Goal: Information Seeking & Learning: Compare options

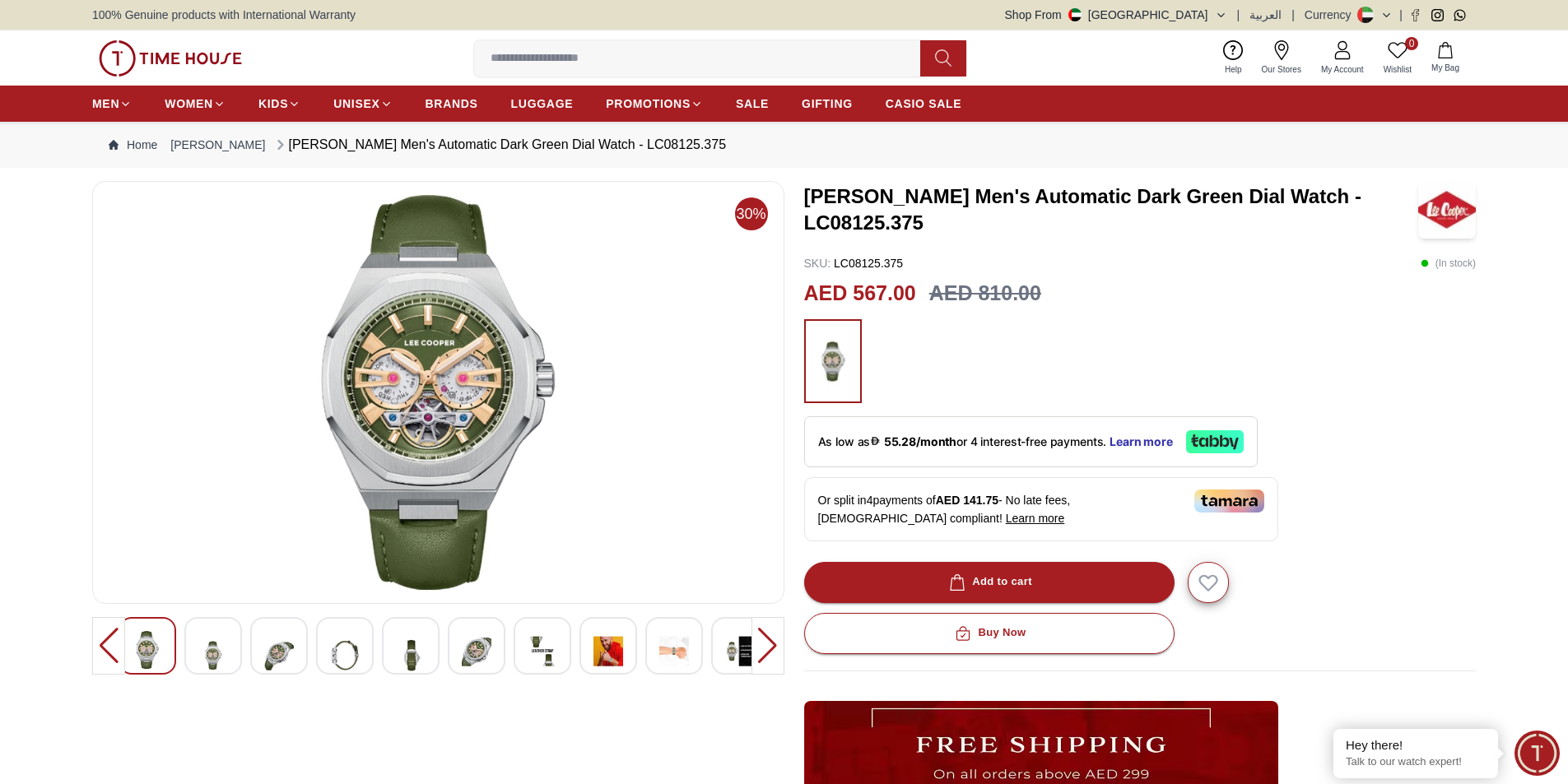
click at [726, 99] on ul "MEN WOMEN KIDS UNISEX BRANDS LUGGAGE PROMOTIONS SALE GIFTING CASIO SALE" at bounding box center [527, 104] width 869 height 30
click at [753, 99] on span "SALE" at bounding box center [752, 104] width 33 height 17
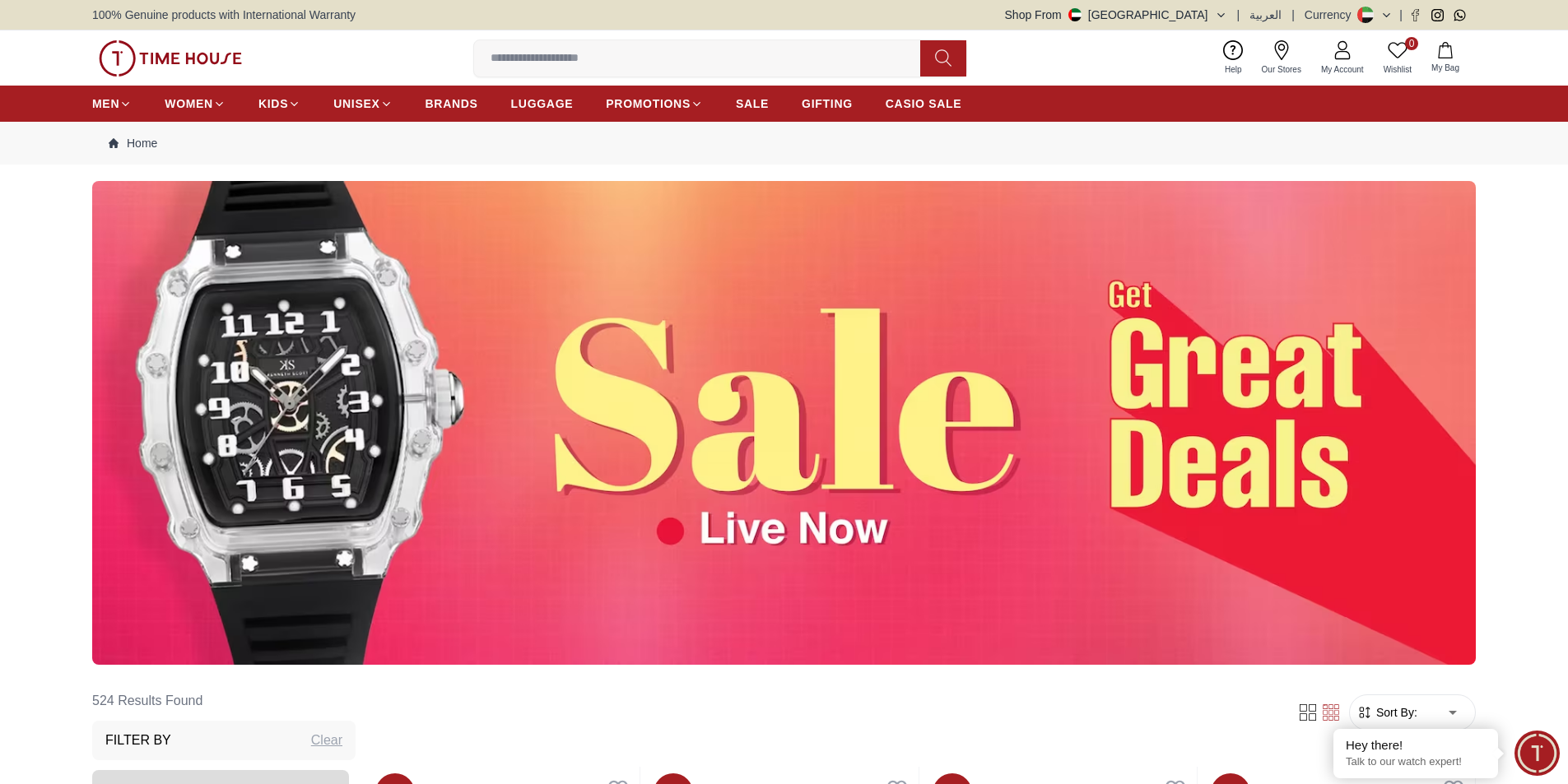
click at [835, 509] on img at bounding box center [784, 423] width 1384 height 484
click at [741, 555] on img at bounding box center [784, 423] width 1384 height 484
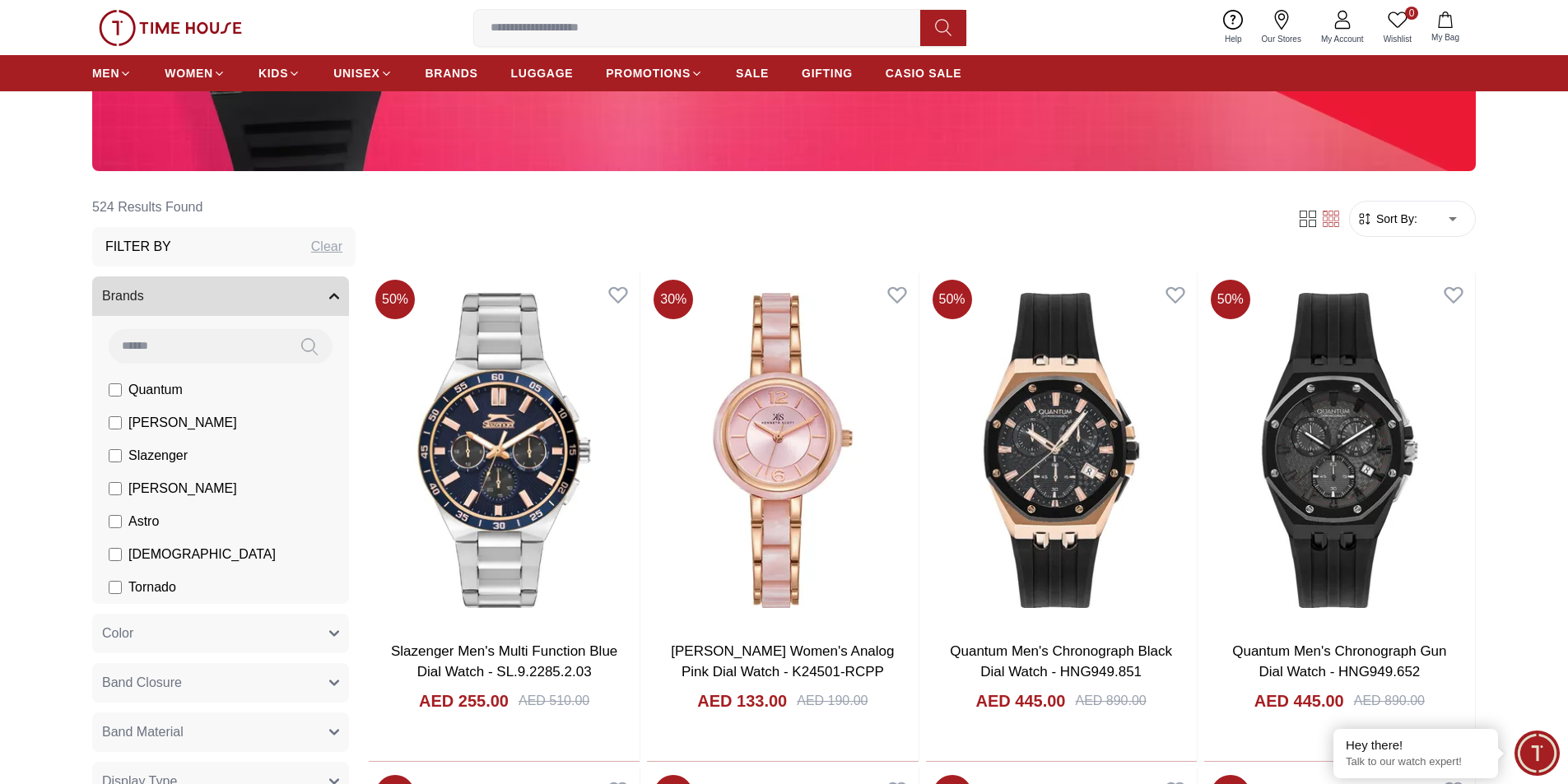
scroll to position [82, 0]
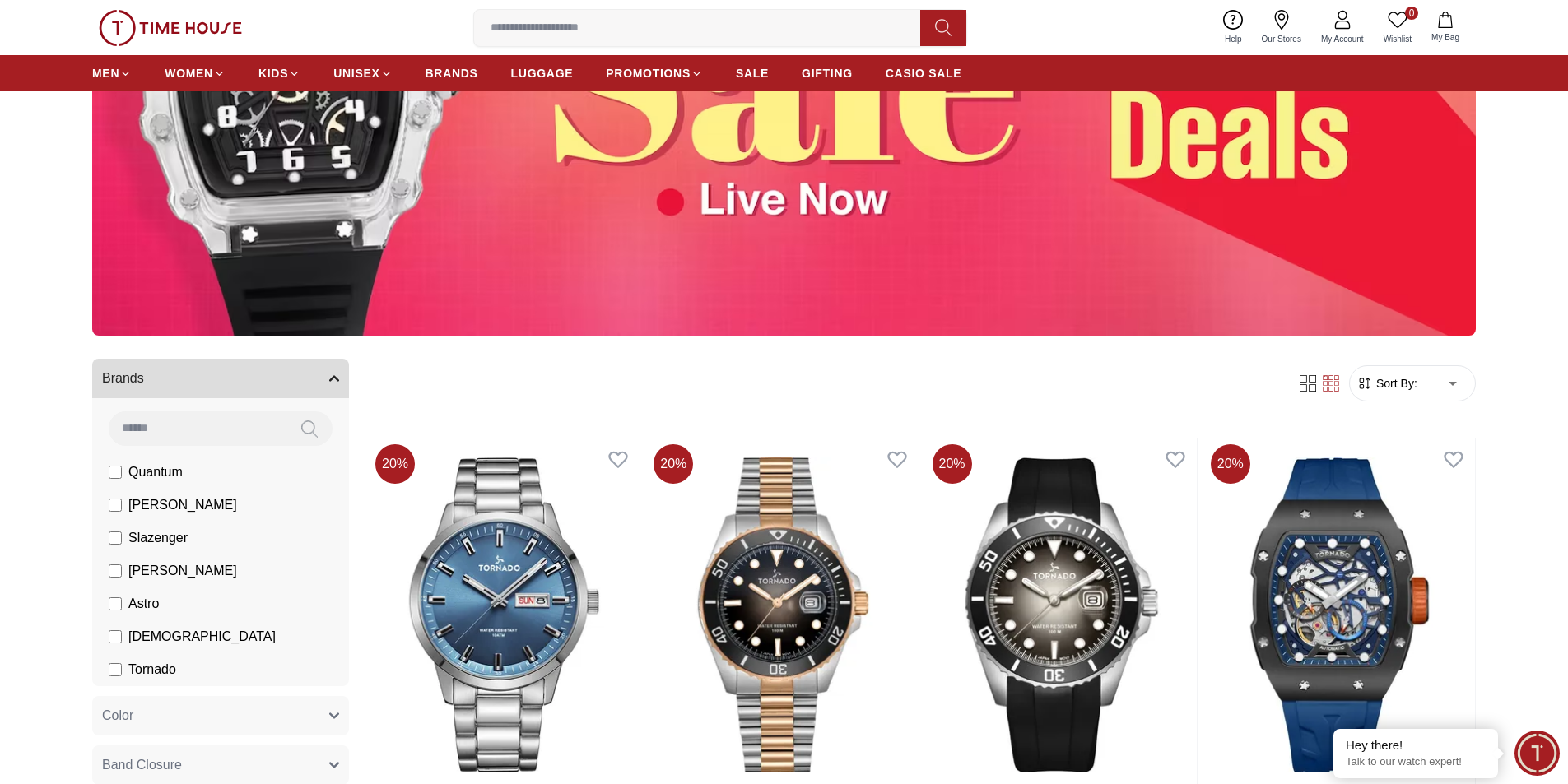
scroll to position [246, 0]
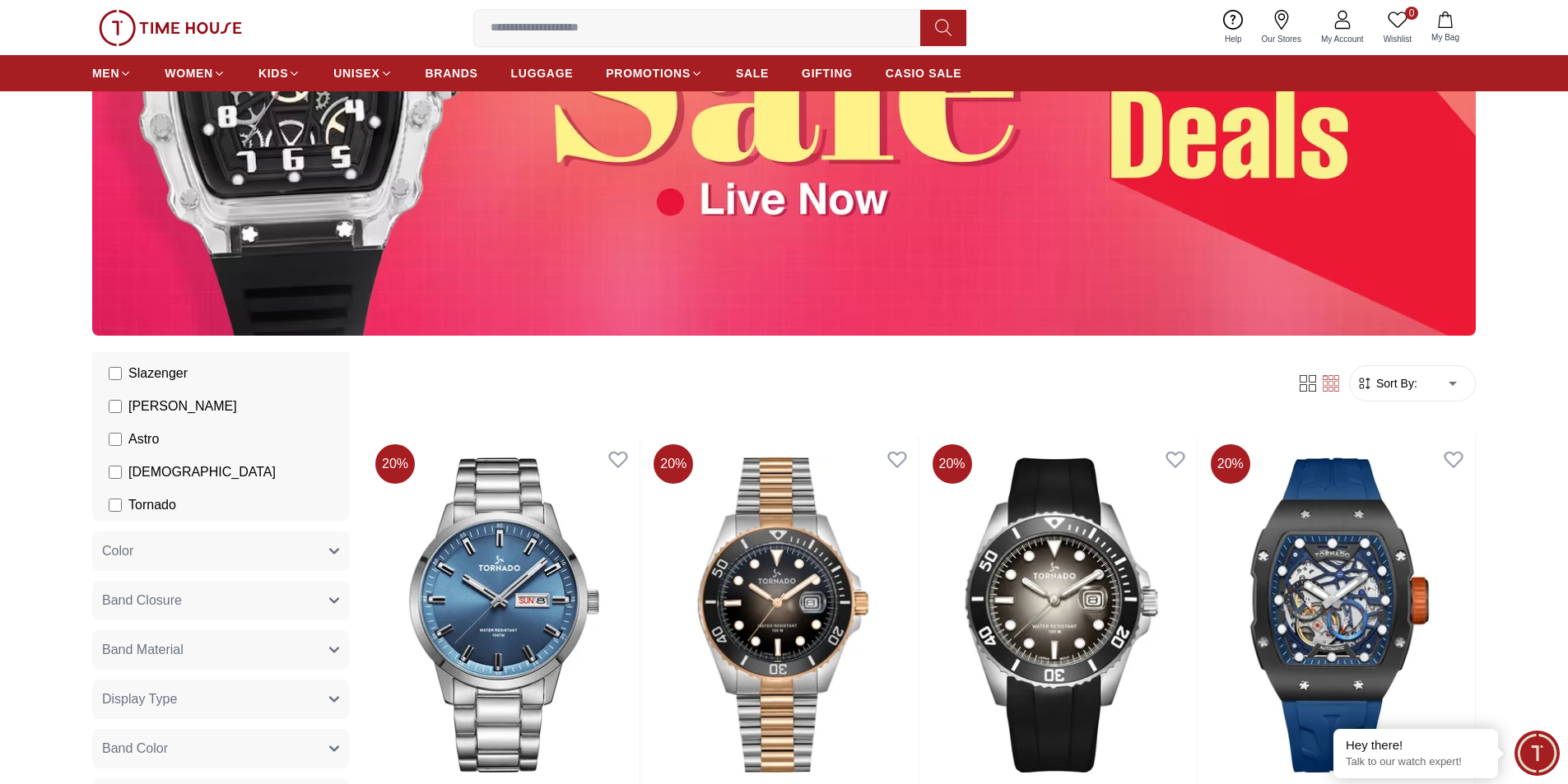
click at [126, 555] on span "Color" at bounding box center [118, 551] width 32 height 20
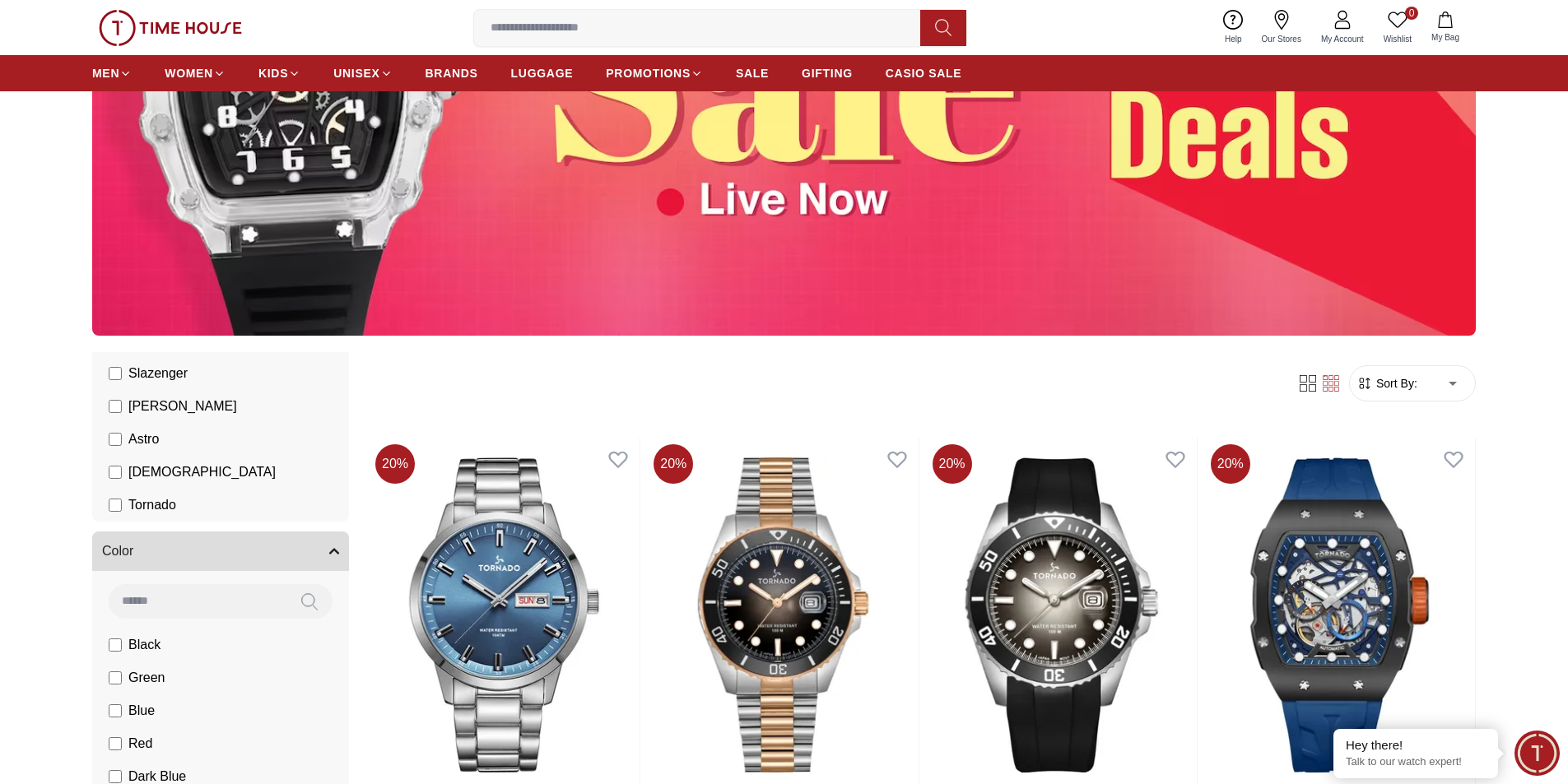
scroll to position [411, 0]
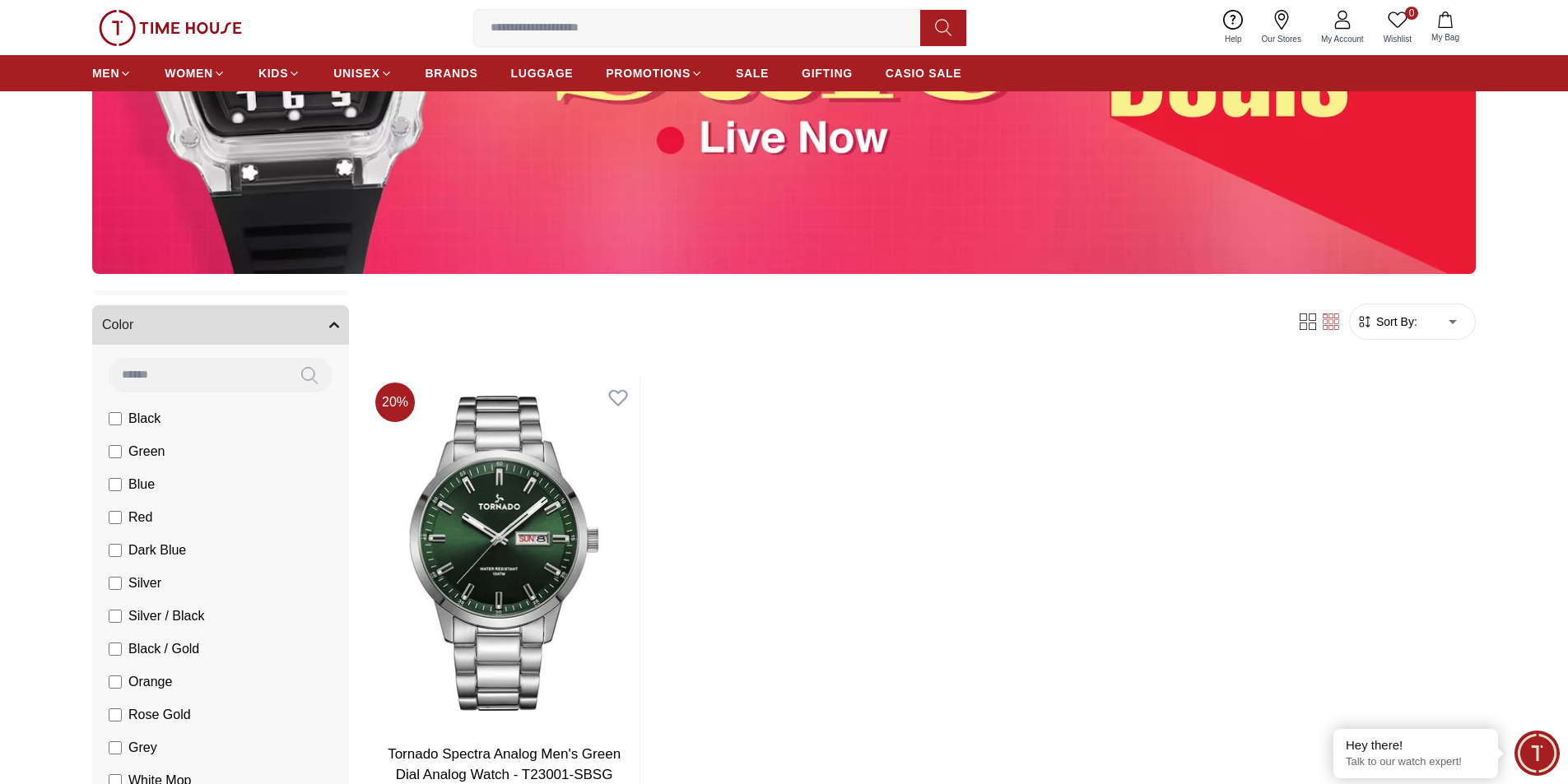
scroll to position [411, 0]
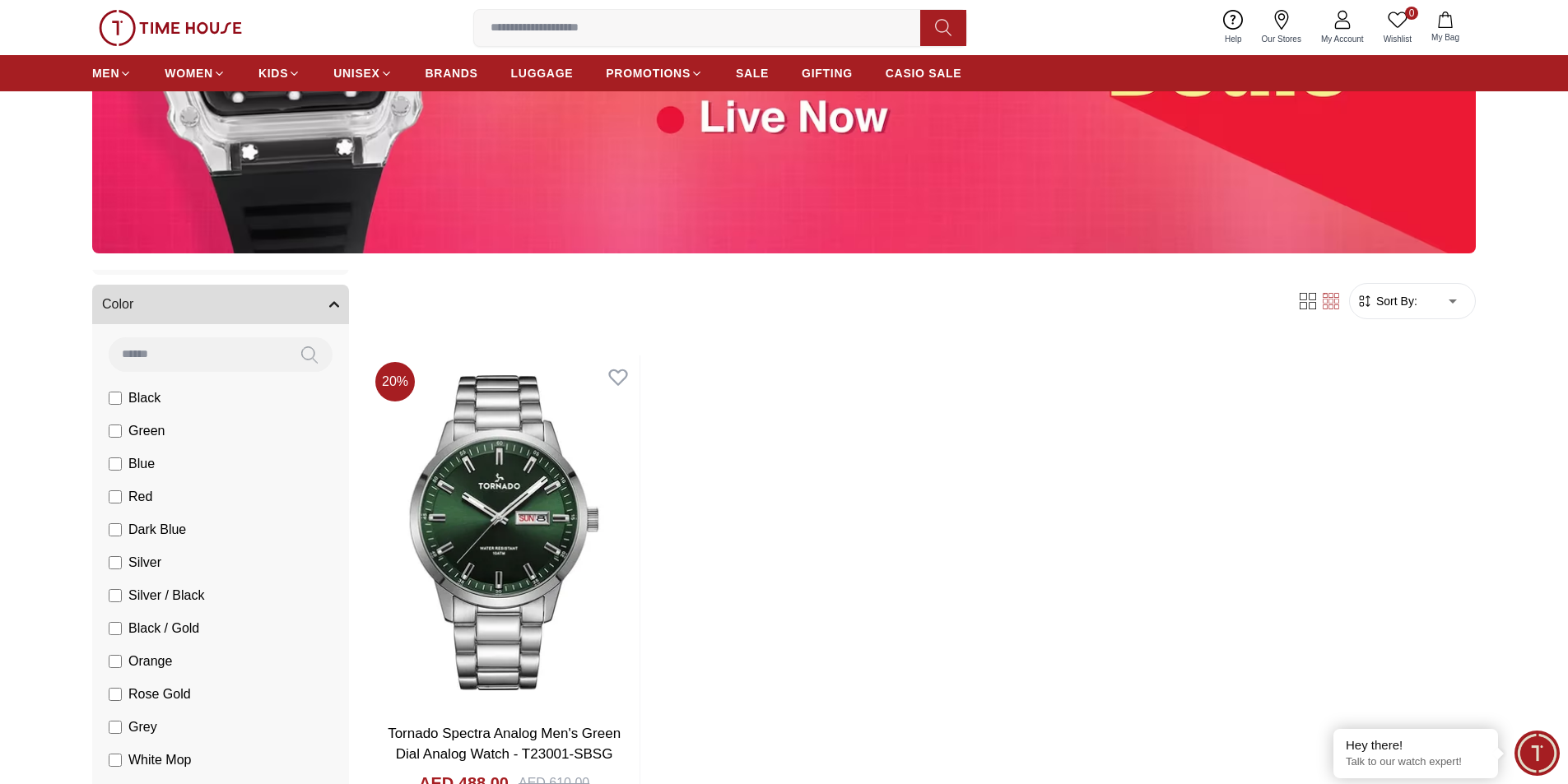
click at [107, 428] on li "Green" at bounding box center [223, 431] width 250 height 33
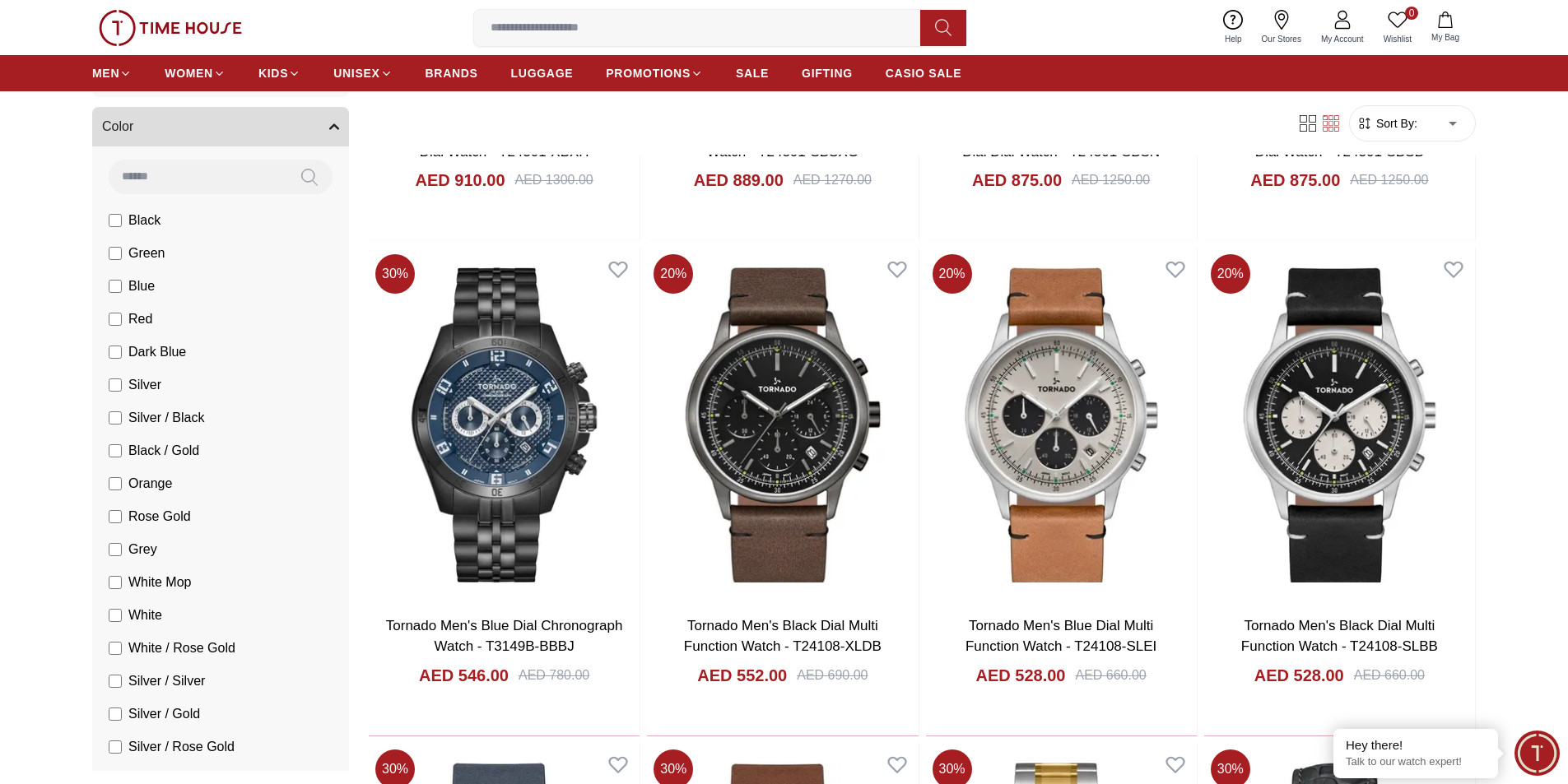
scroll to position [1728, 0]
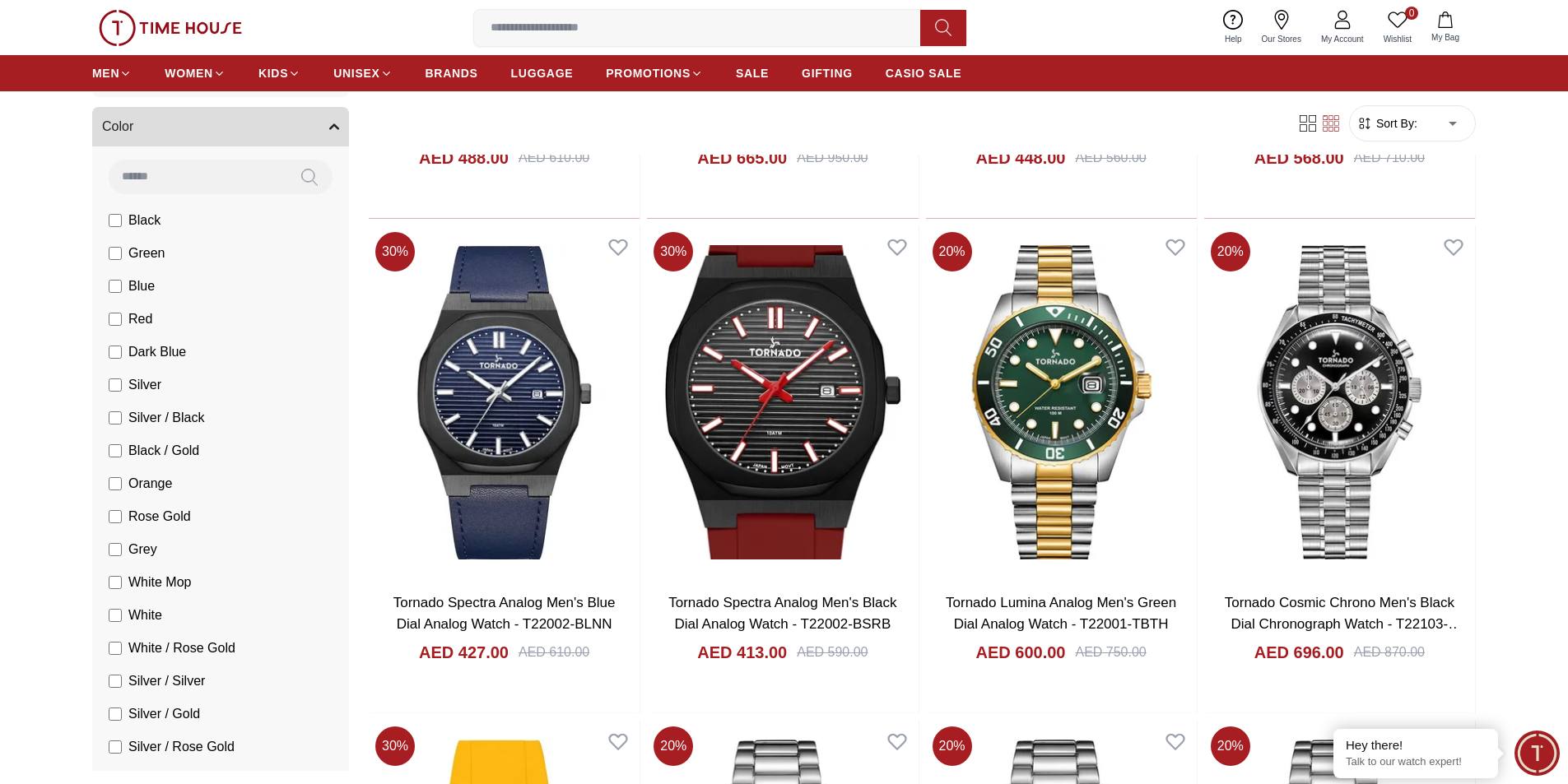
scroll to position [4525, 0]
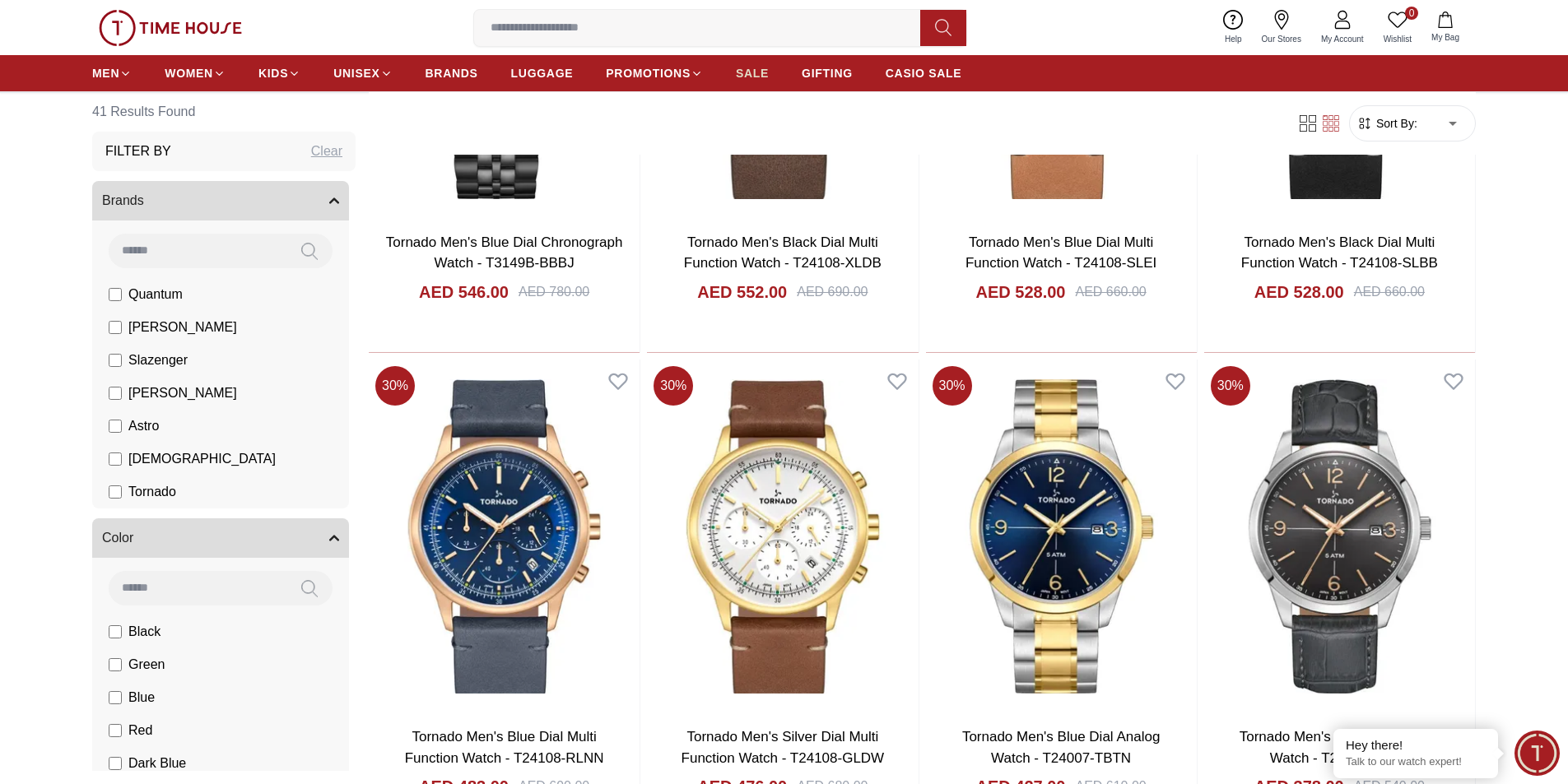
click at [760, 75] on span "SALE" at bounding box center [752, 73] width 33 height 17
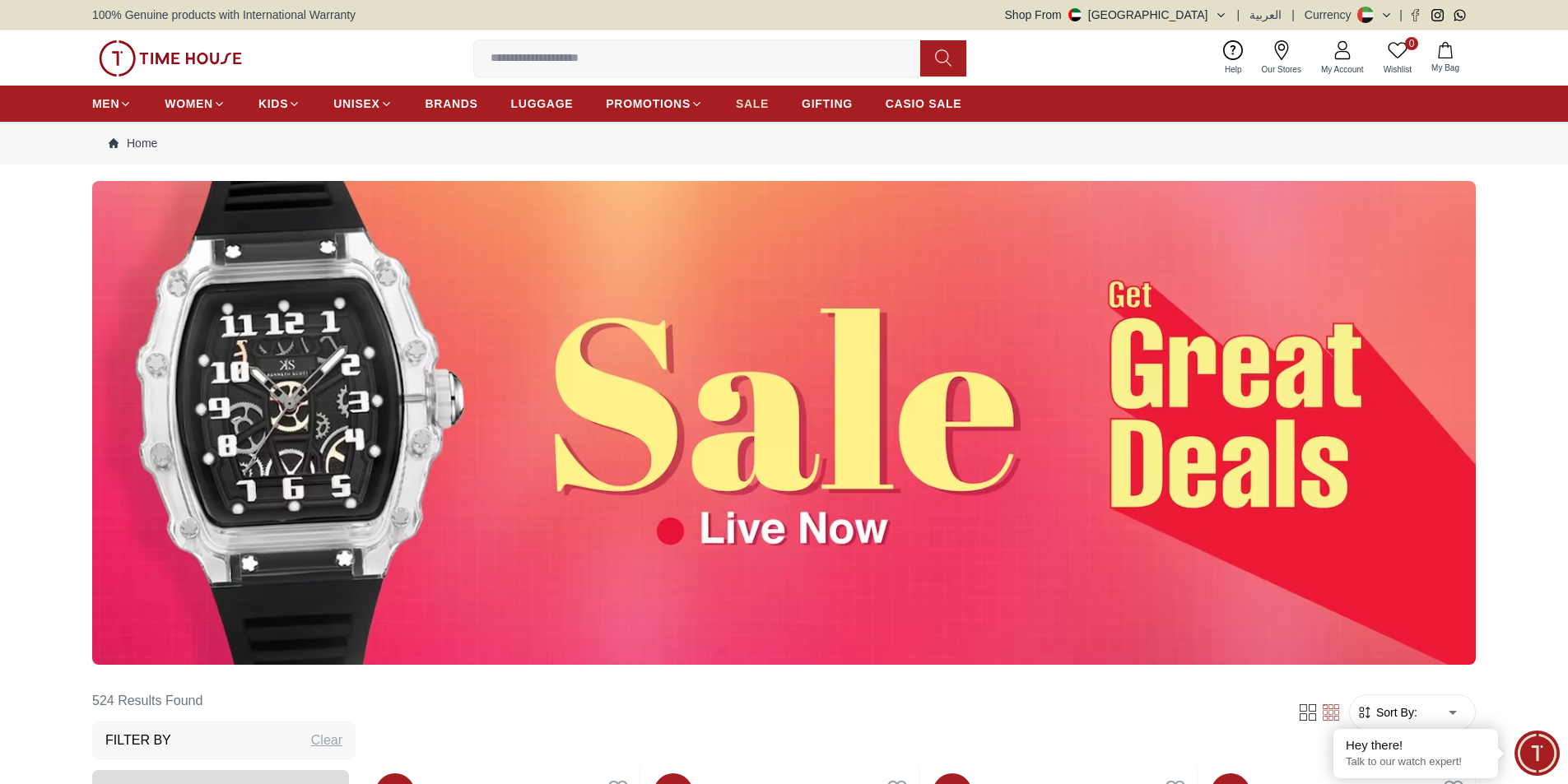
click at [749, 106] on span "SALE" at bounding box center [752, 104] width 33 height 17
click at [972, 405] on img at bounding box center [784, 423] width 1384 height 484
click at [284, 452] on img at bounding box center [784, 423] width 1384 height 484
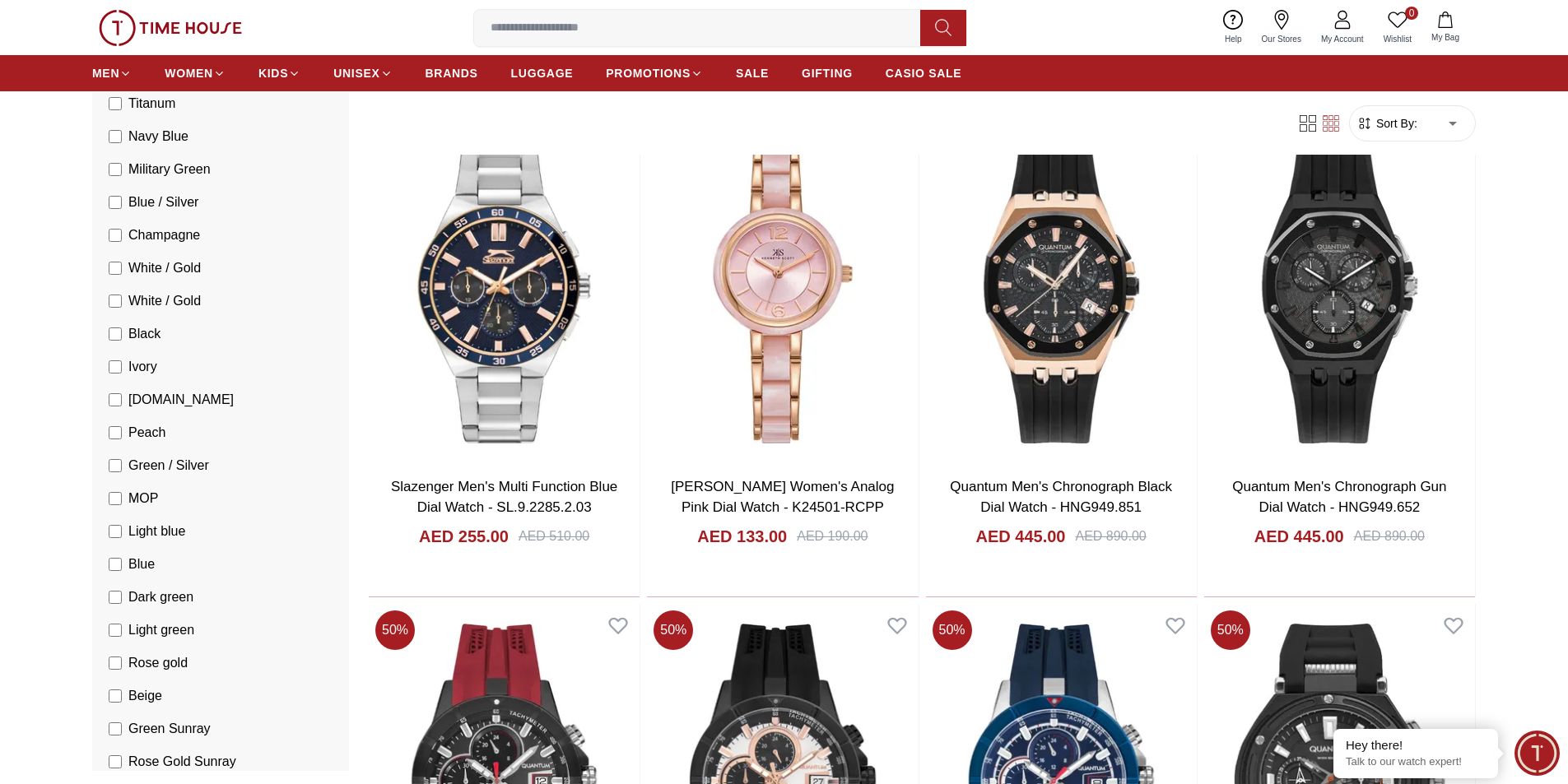
scroll to position [1481, 0]
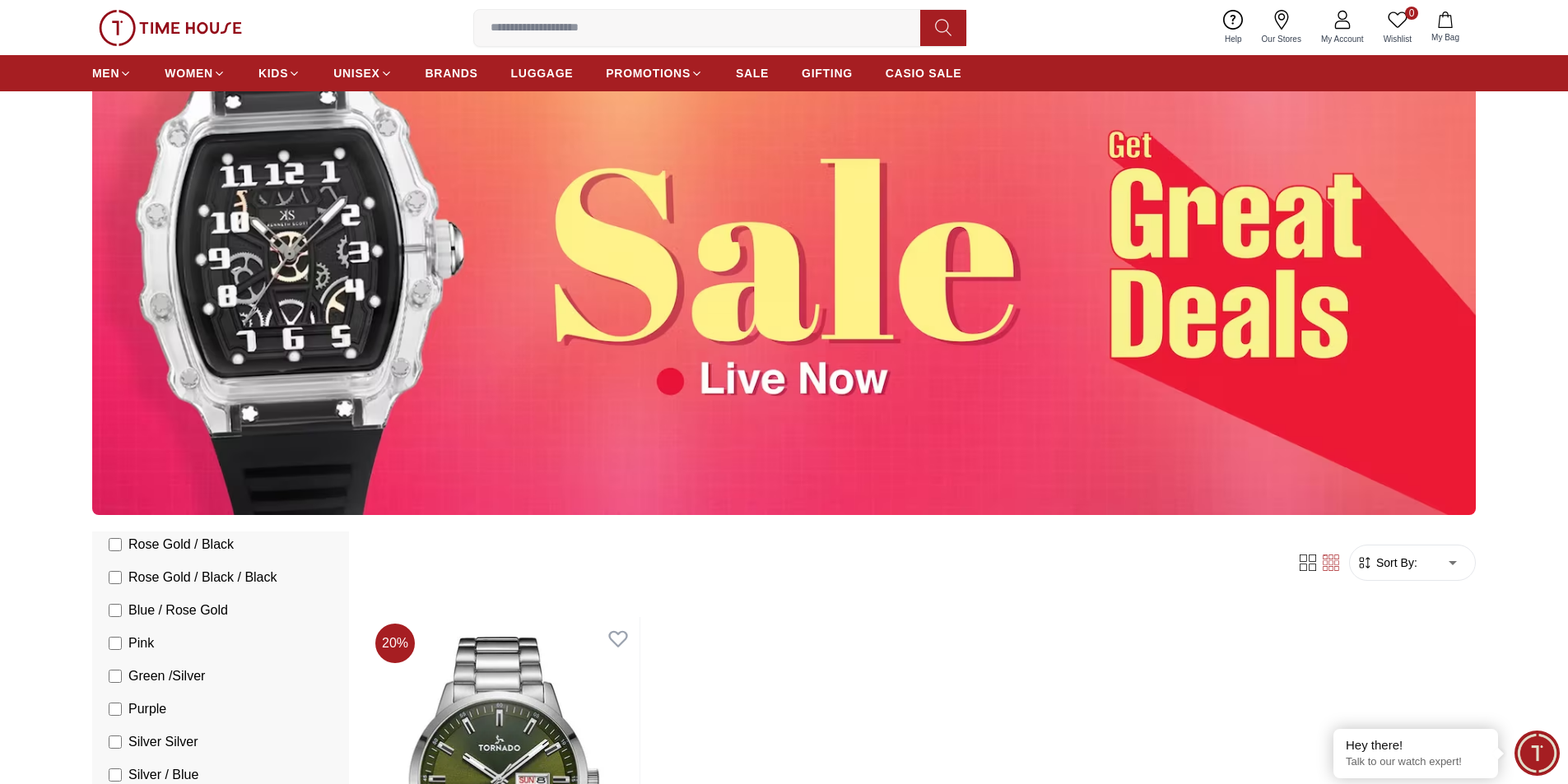
scroll to position [411, 0]
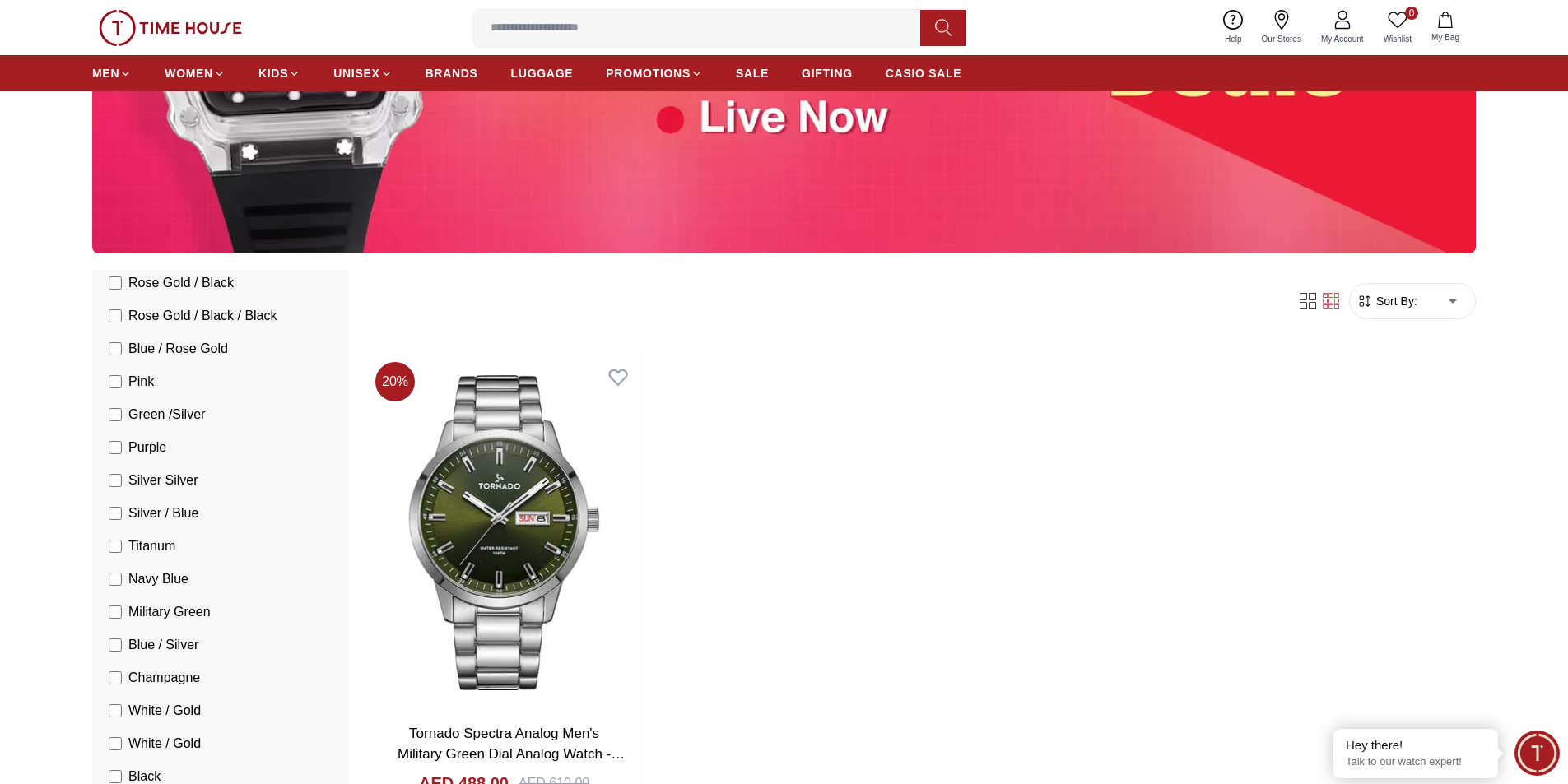
click at [104, 613] on li "Military Green" at bounding box center [223, 612] width 250 height 33
click at [124, 613] on label "Military Green" at bounding box center [160, 612] width 102 height 20
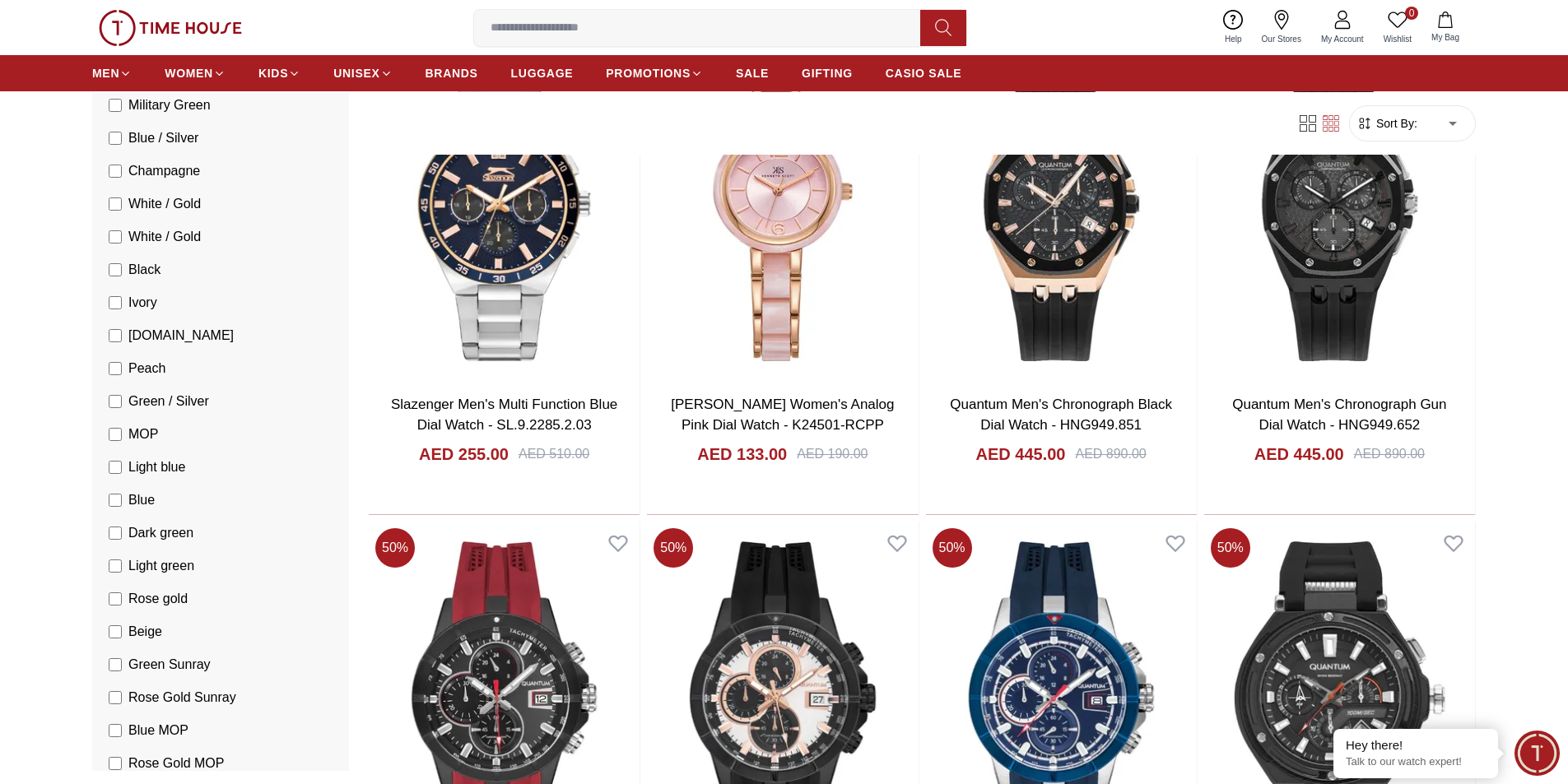
scroll to position [2139, 0]
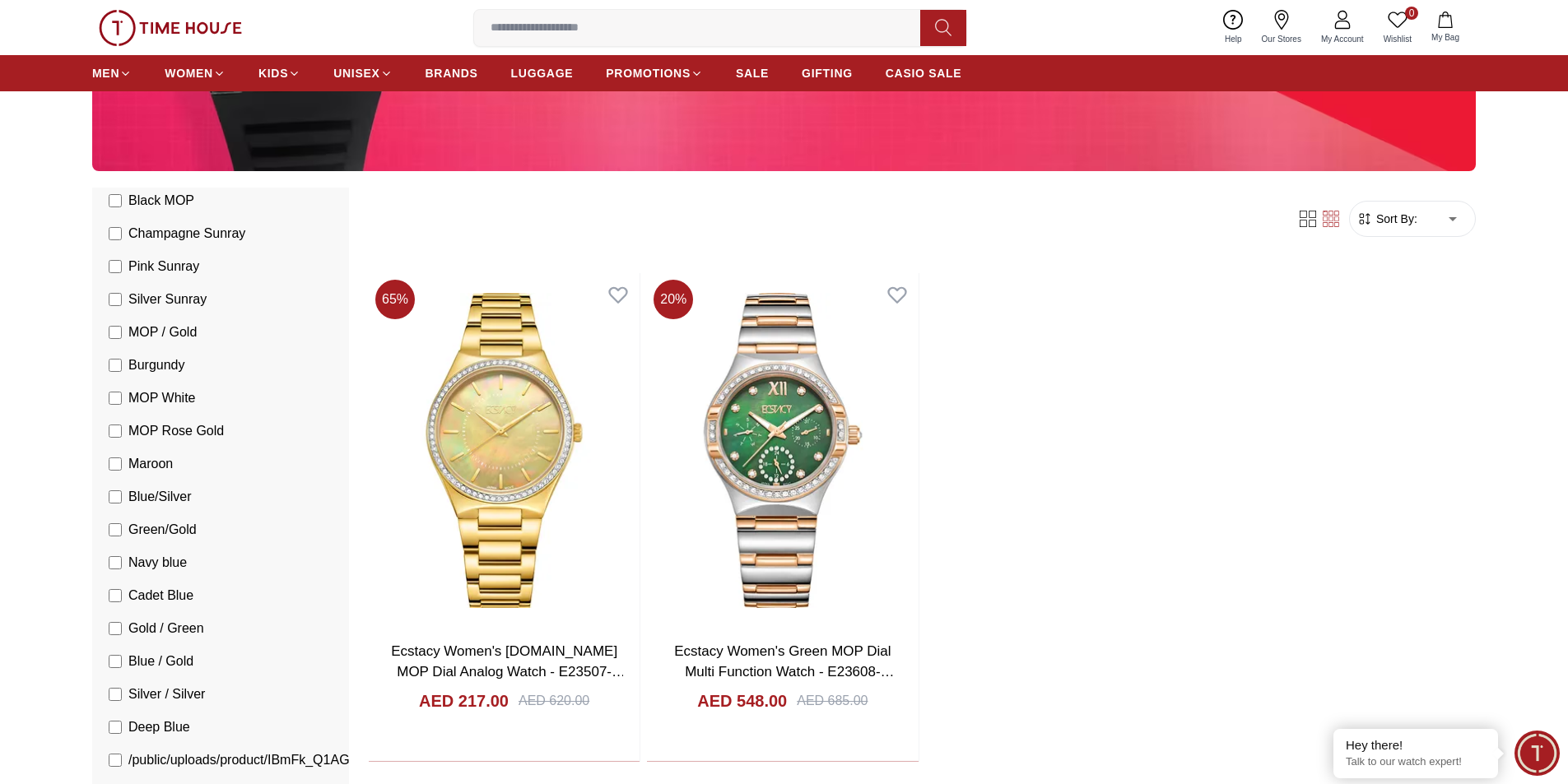
scroll to position [2715, 0]
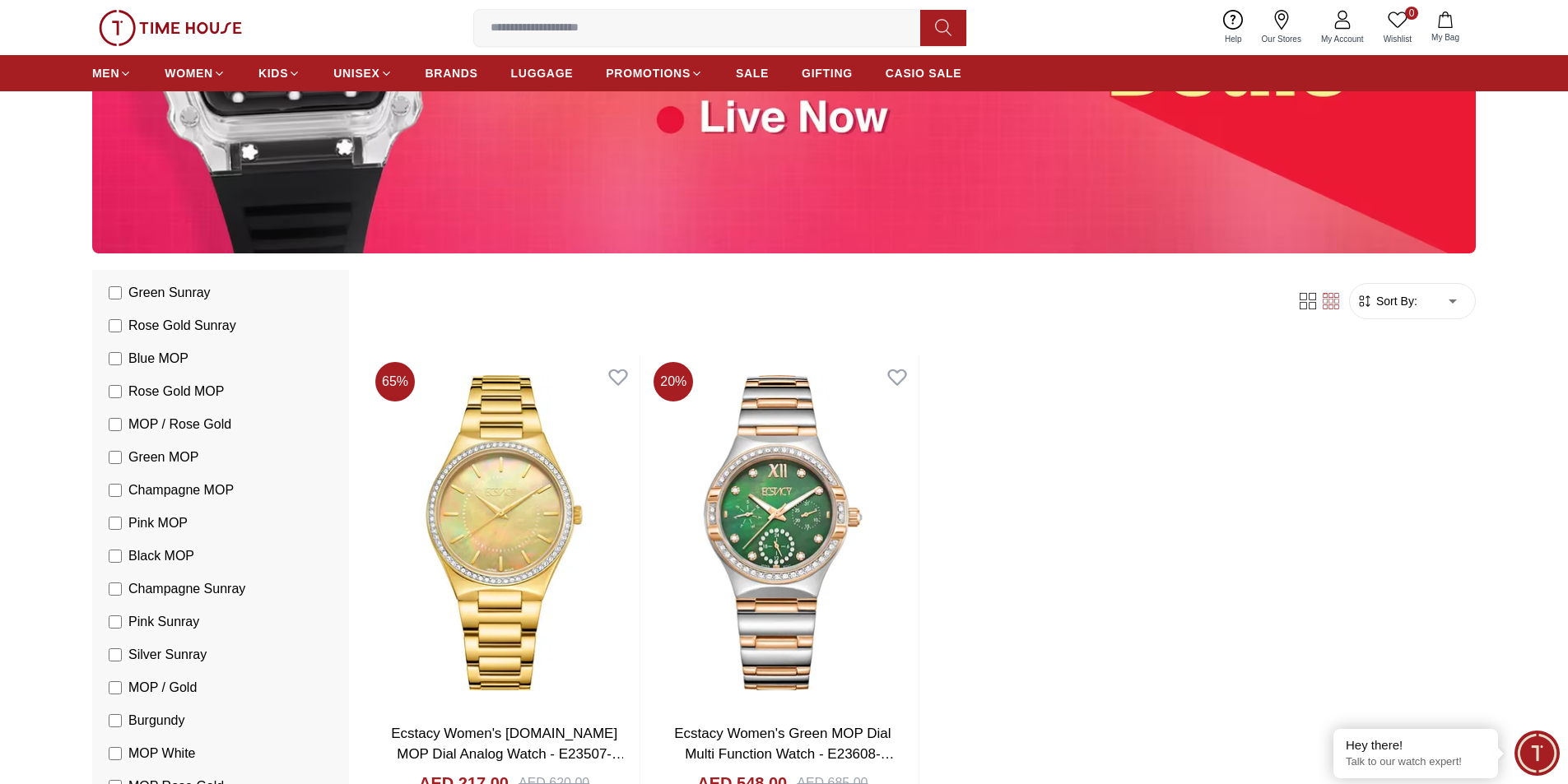
scroll to position [2222, 0]
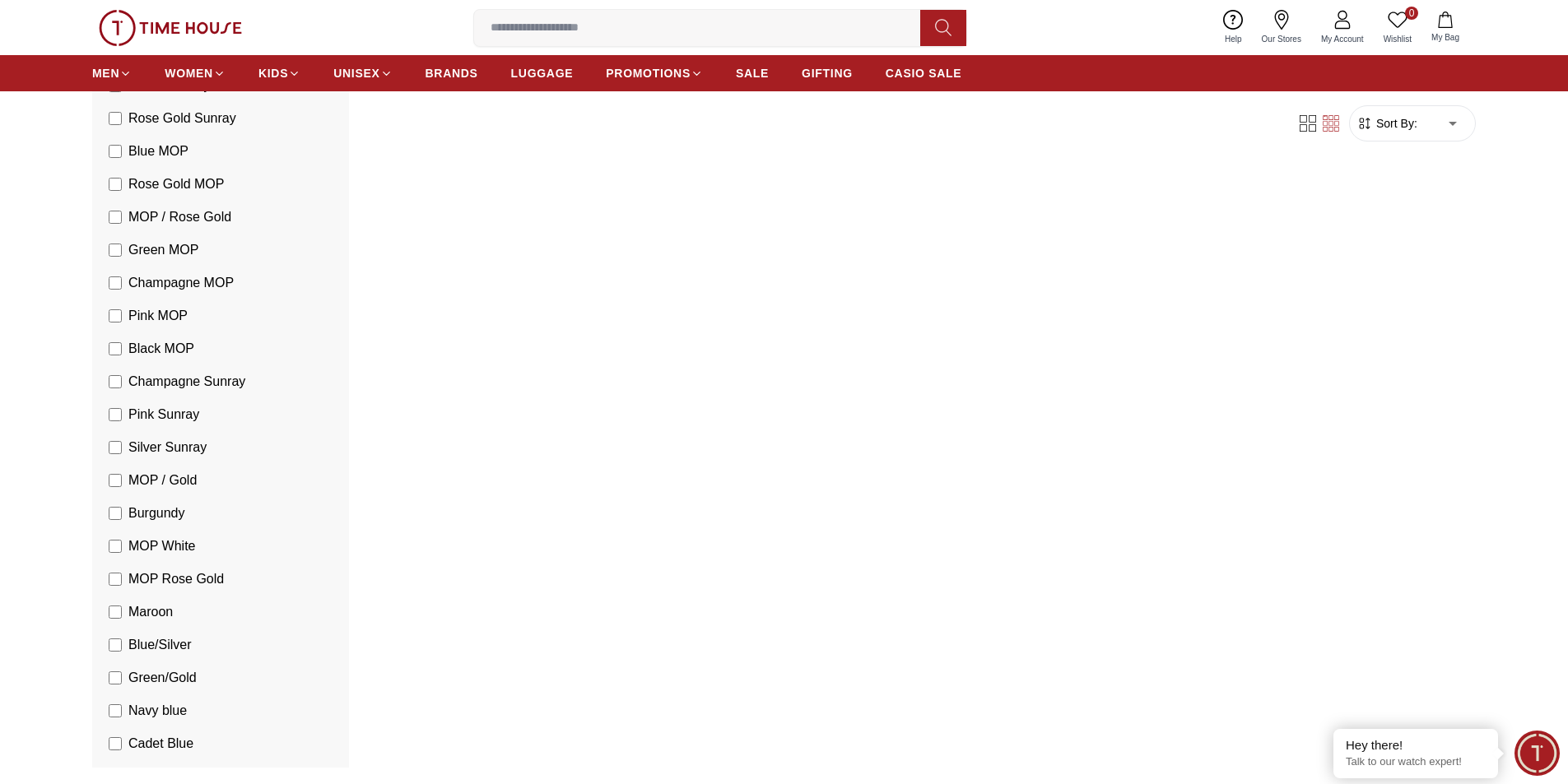
scroll to position [740, 0]
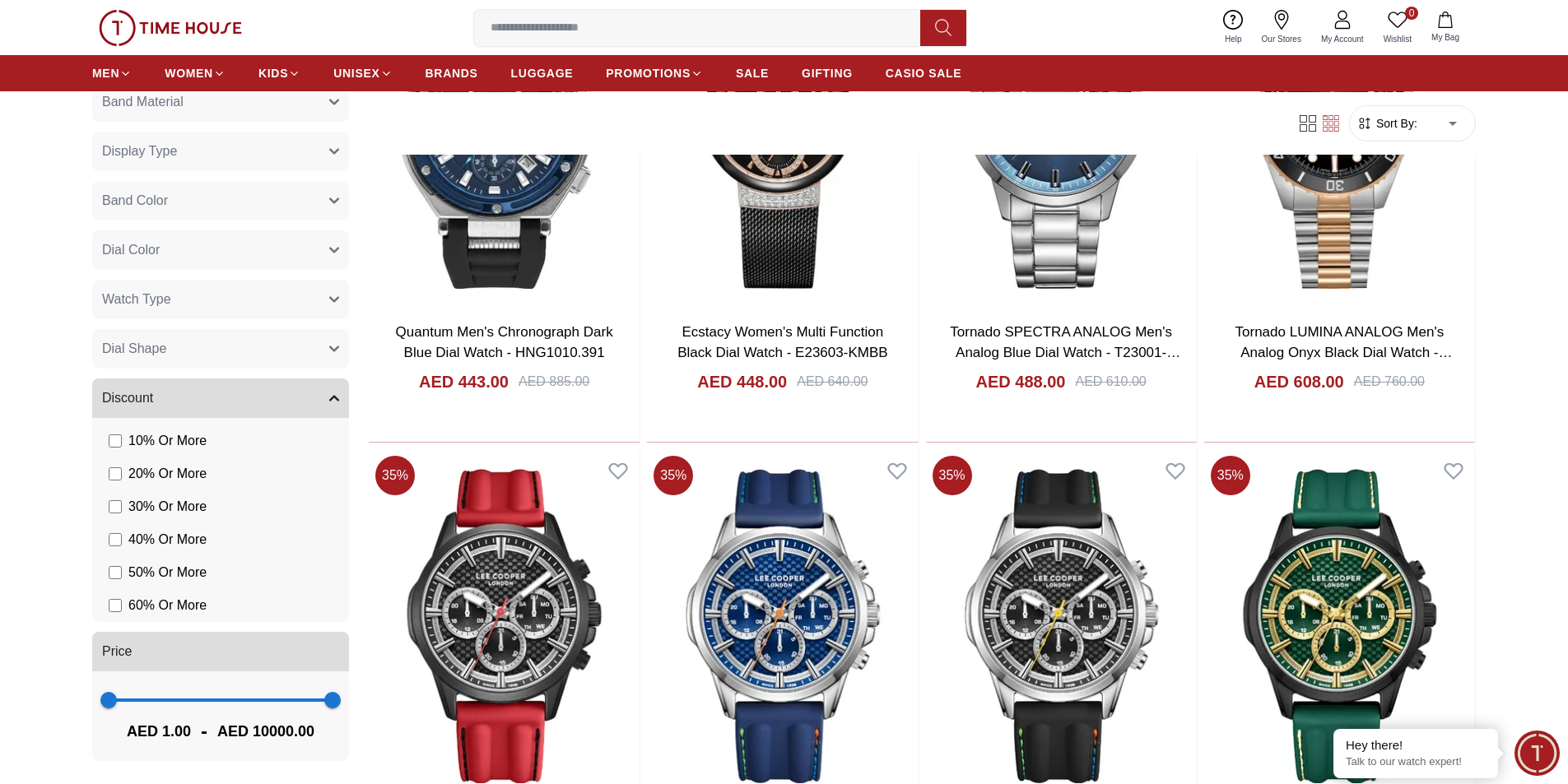
scroll to position [1810, 0]
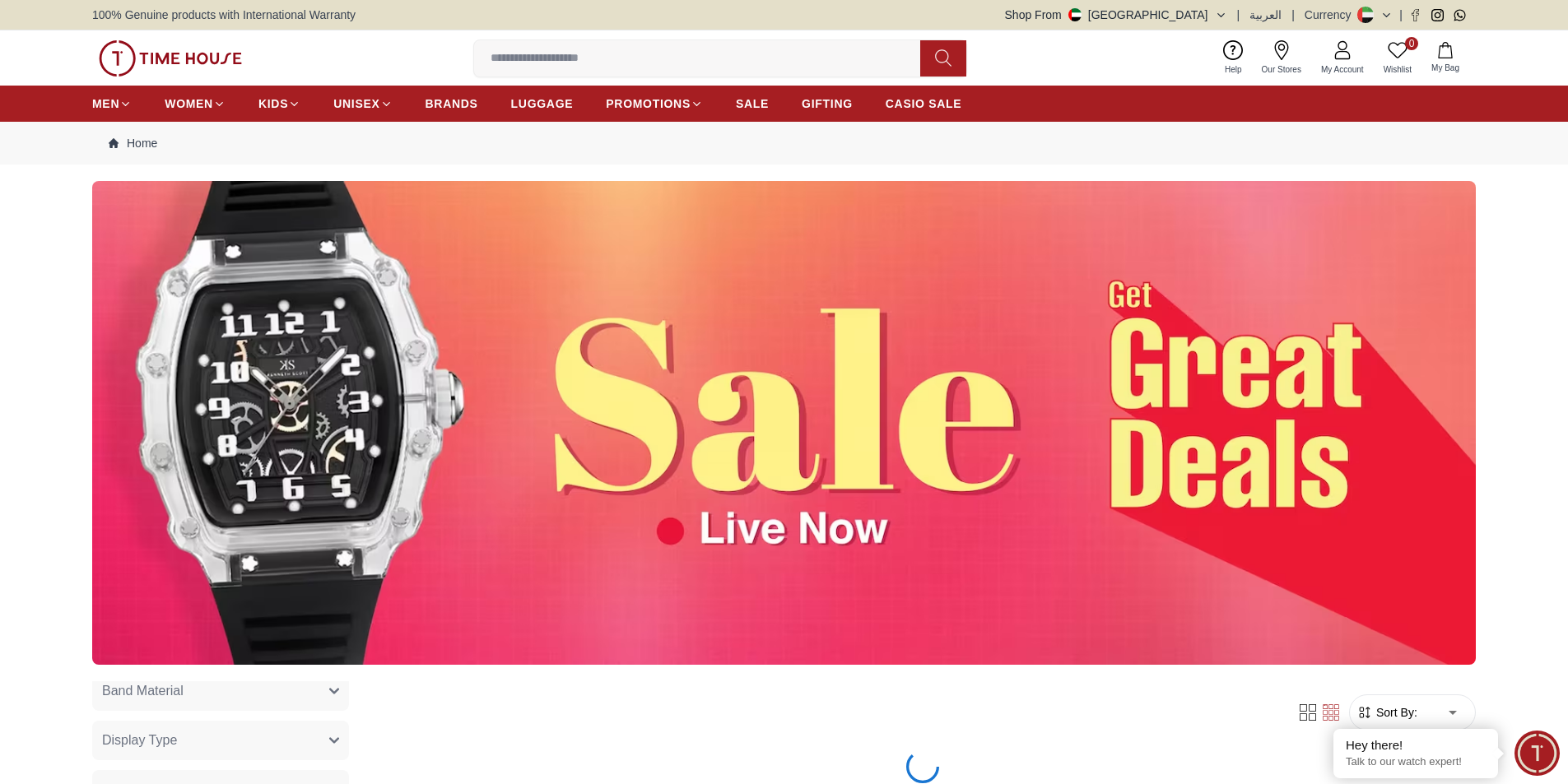
scroll to position [3192, 0]
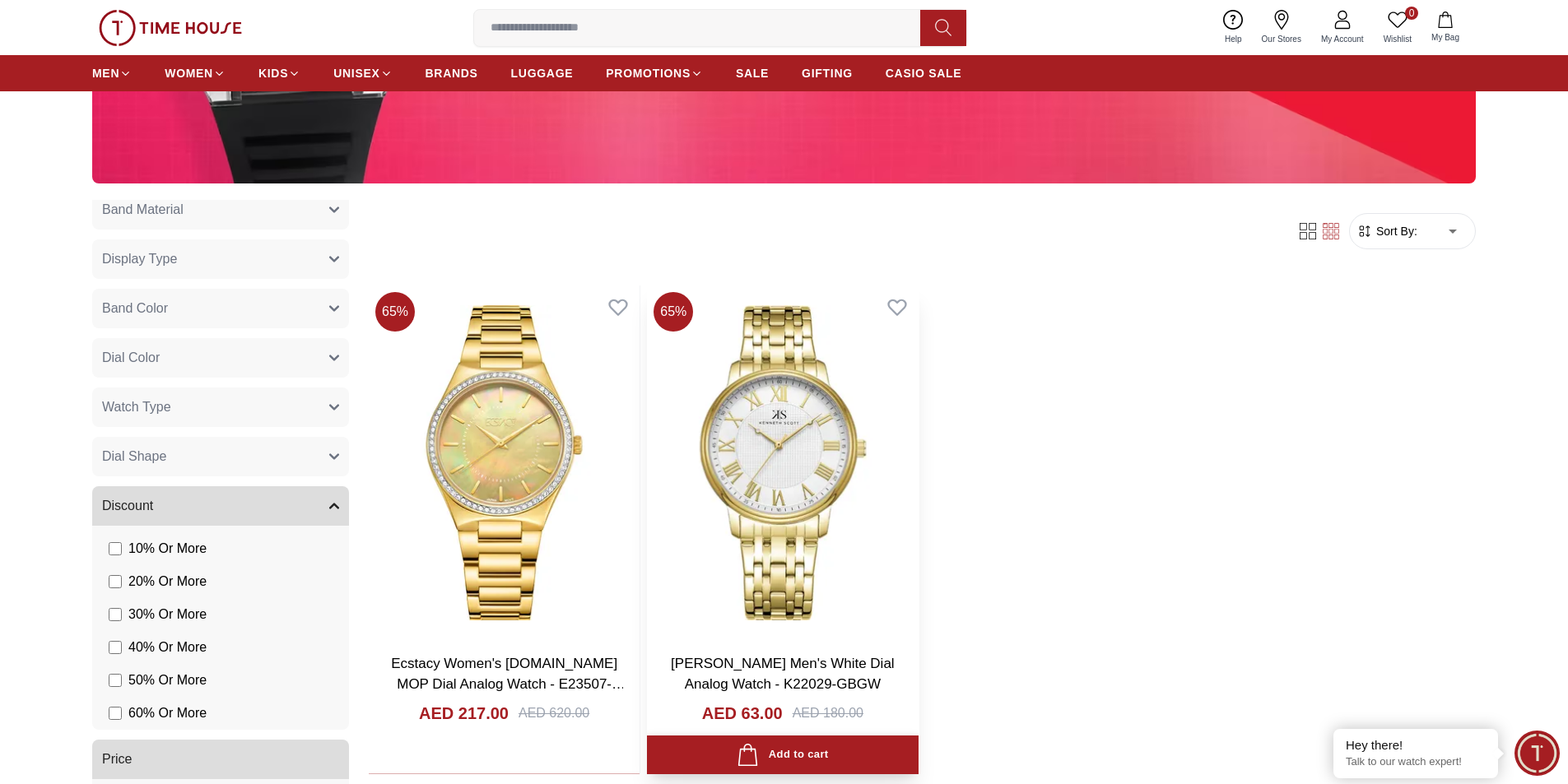
scroll to position [740, 0]
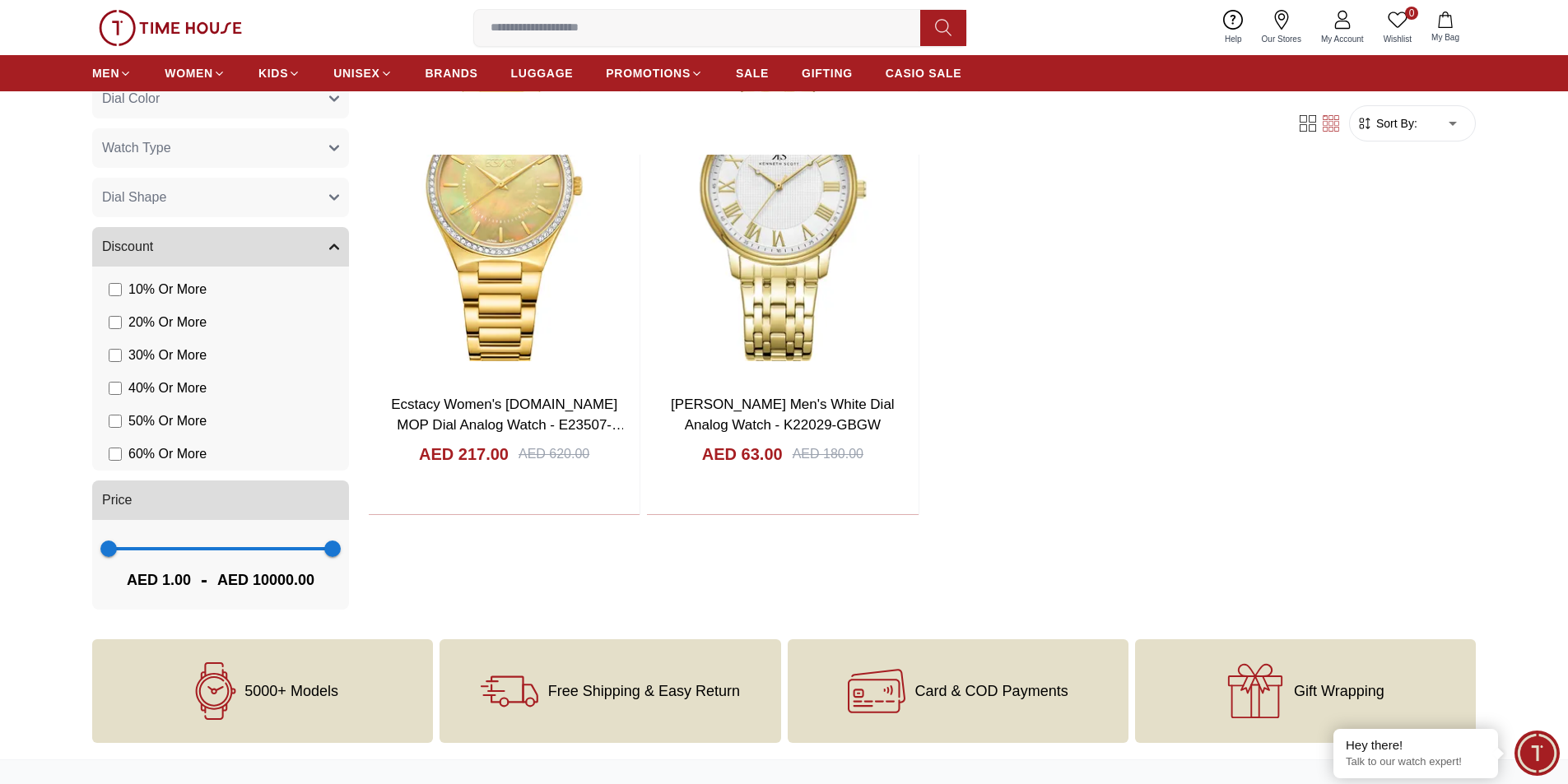
click at [124, 422] on label "50 % Or More" at bounding box center [157, 420] width 98 height 20
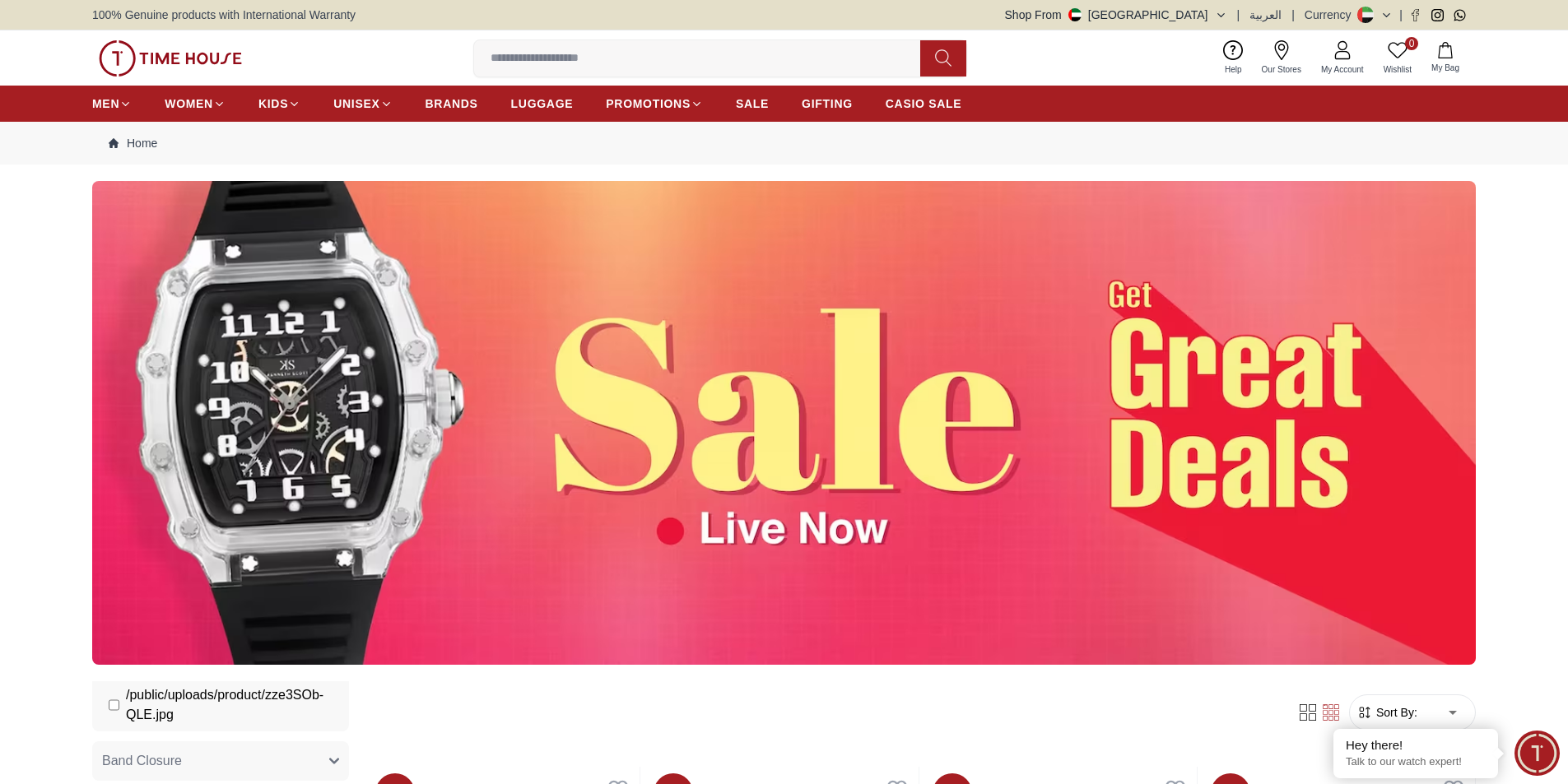
scroll to position [3323, 0]
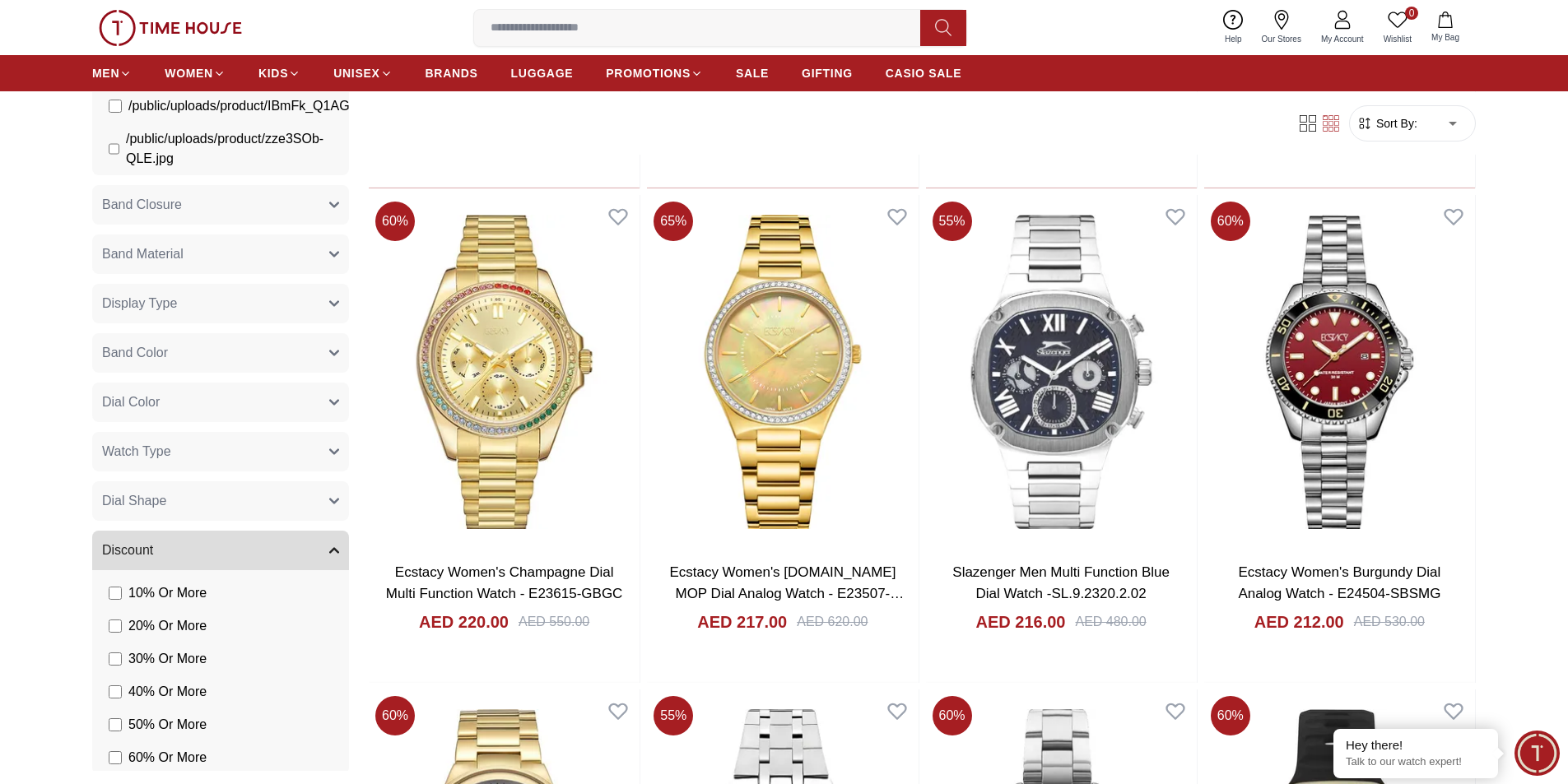
click at [194, 273] on button "Band Material" at bounding box center [221, 254] width 257 height 39
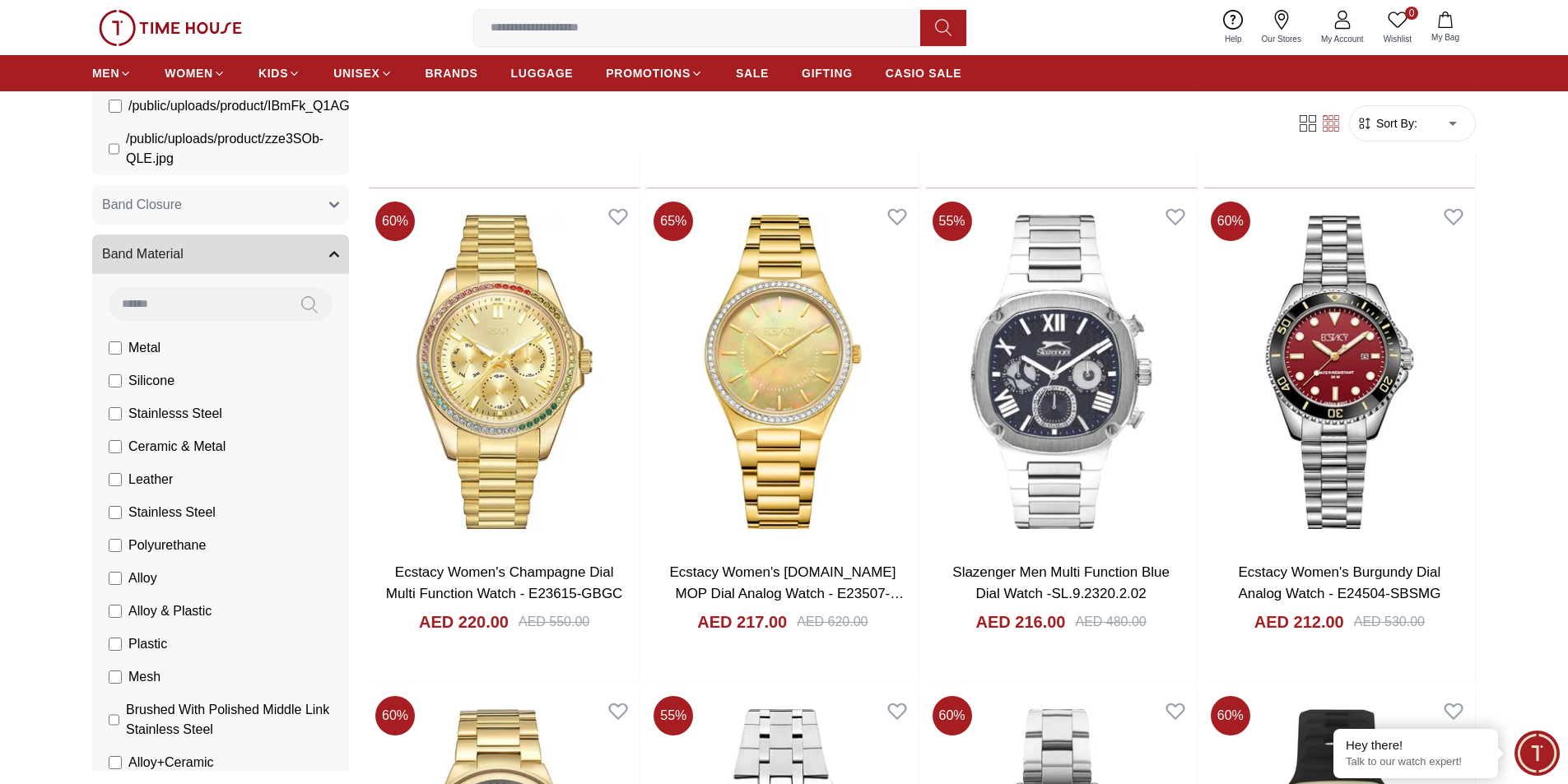
click at [145, 390] on span "Silicone" at bounding box center [152, 380] width 47 height 20
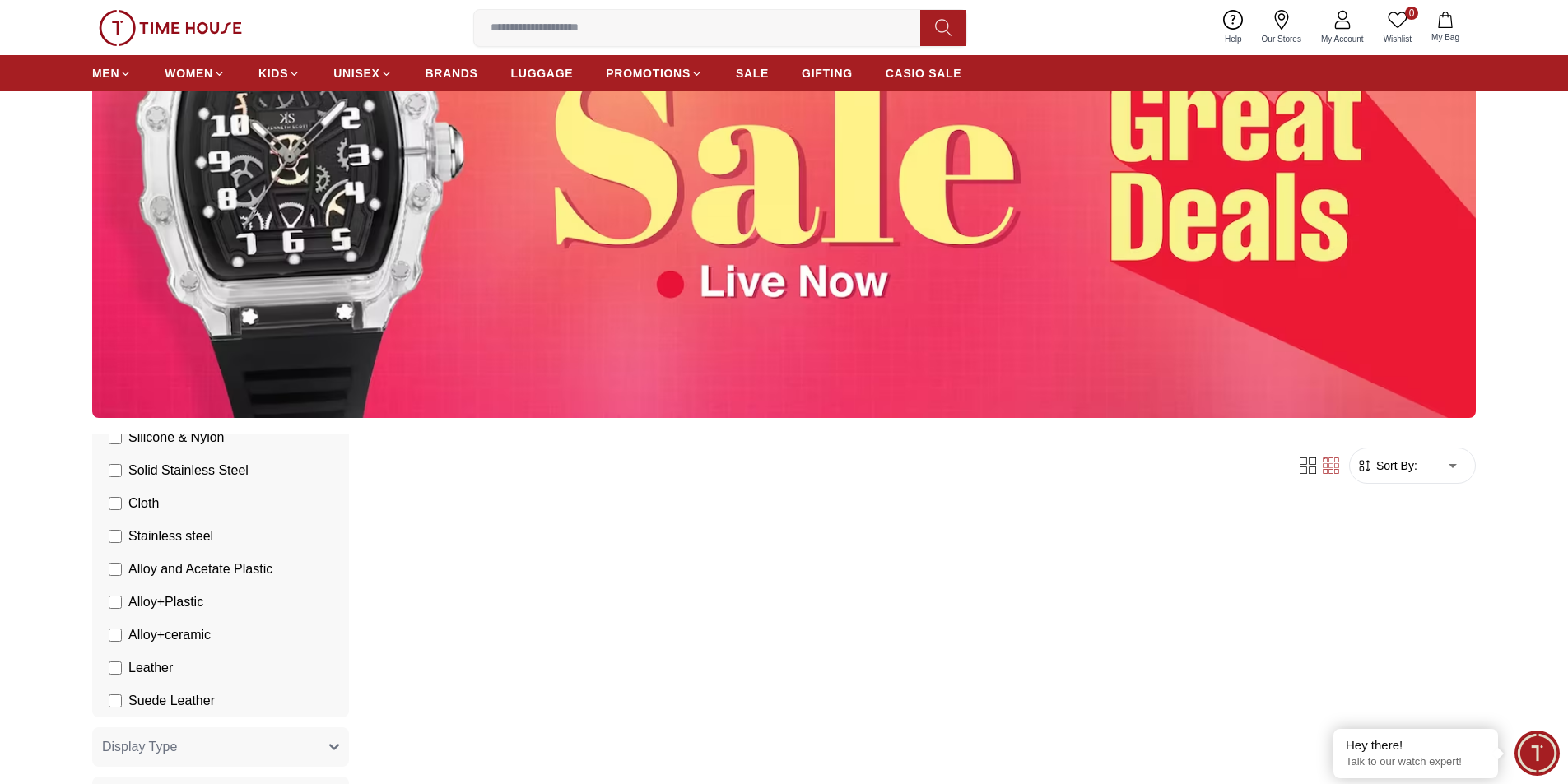
scroll to position [125, 0]
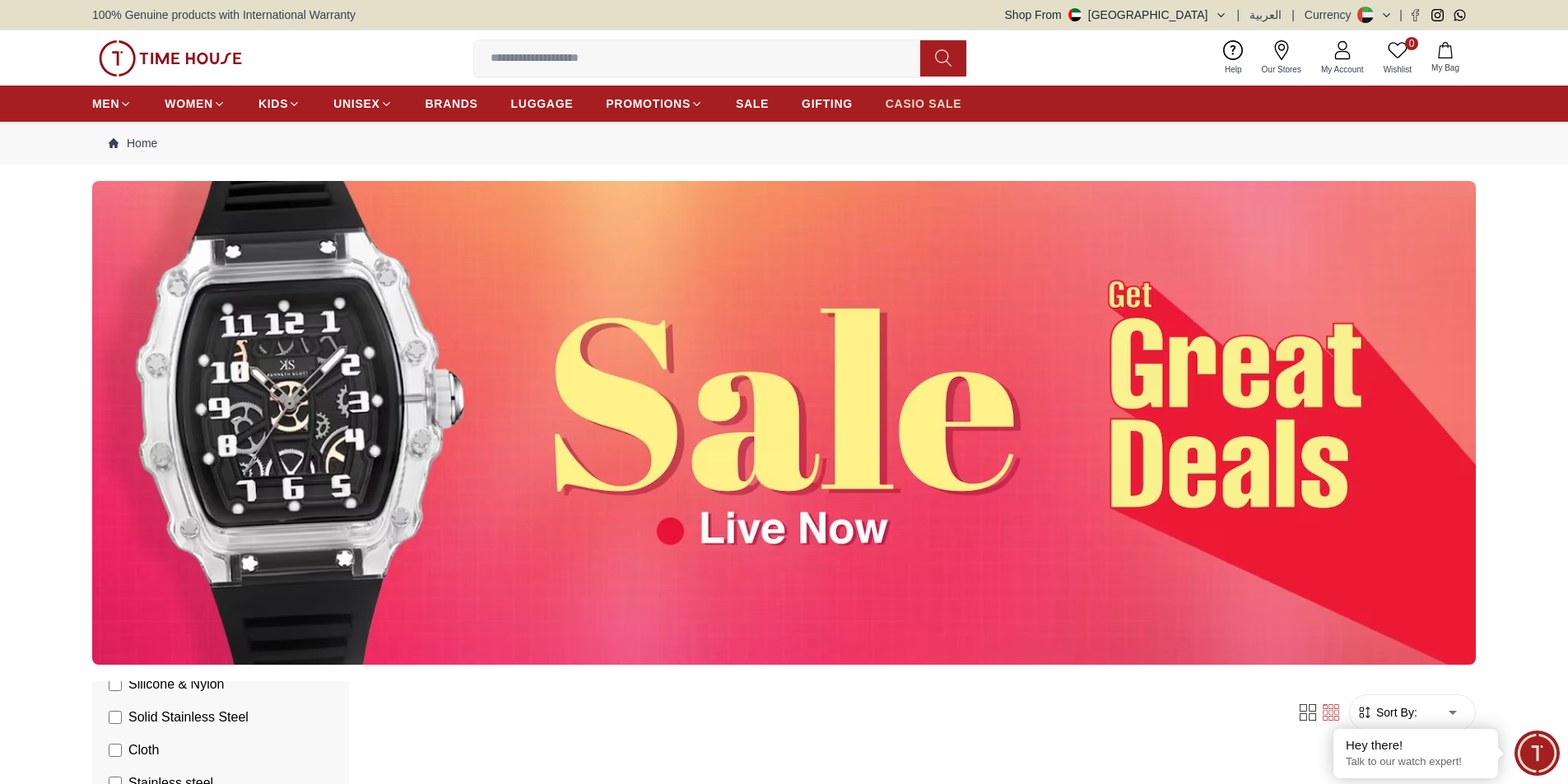
click at [917, 103] on span "CASIO SALE" at bounding box center [924, 104] width 76 height 17
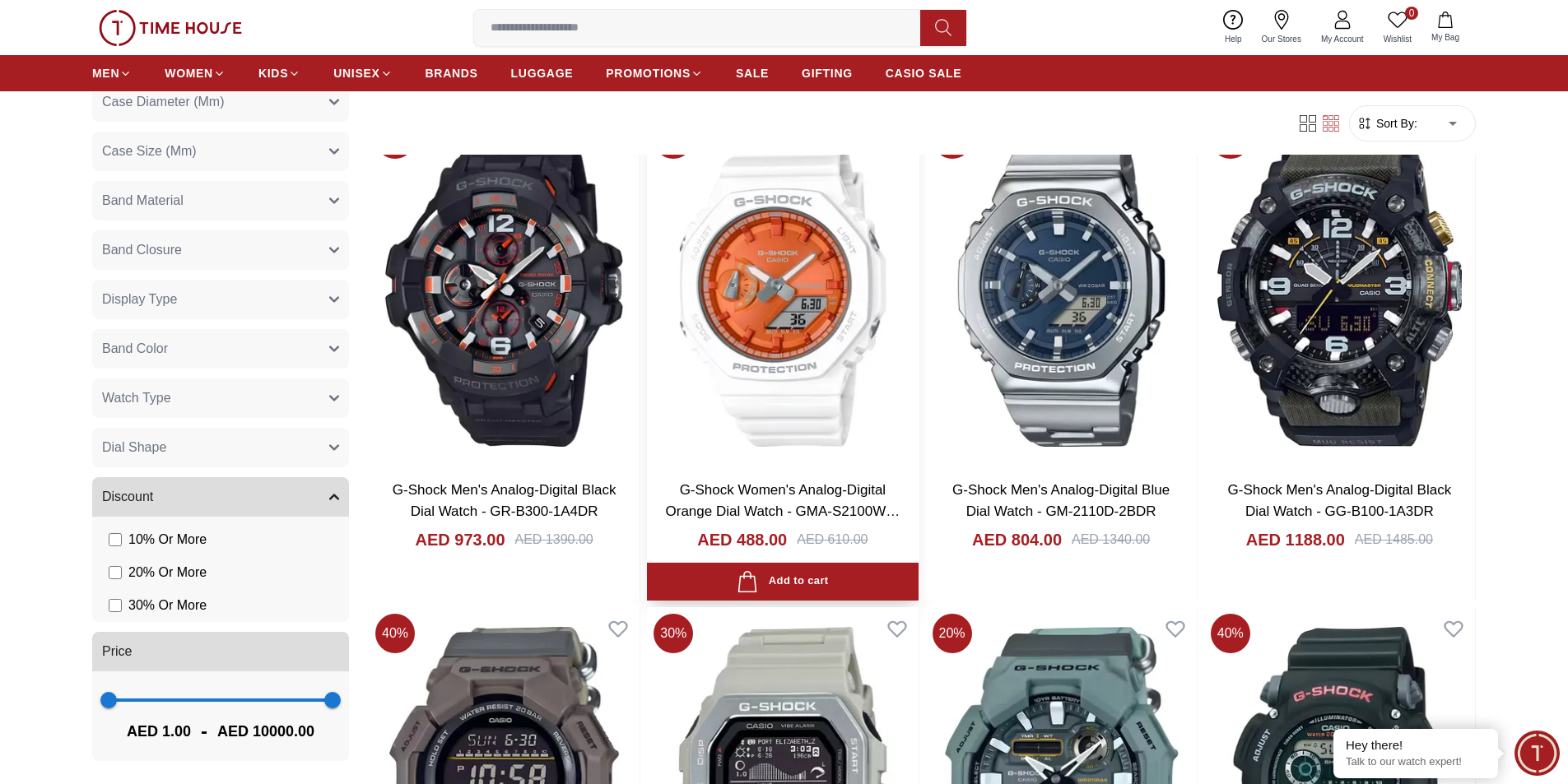
scroll to position [1728, 0]
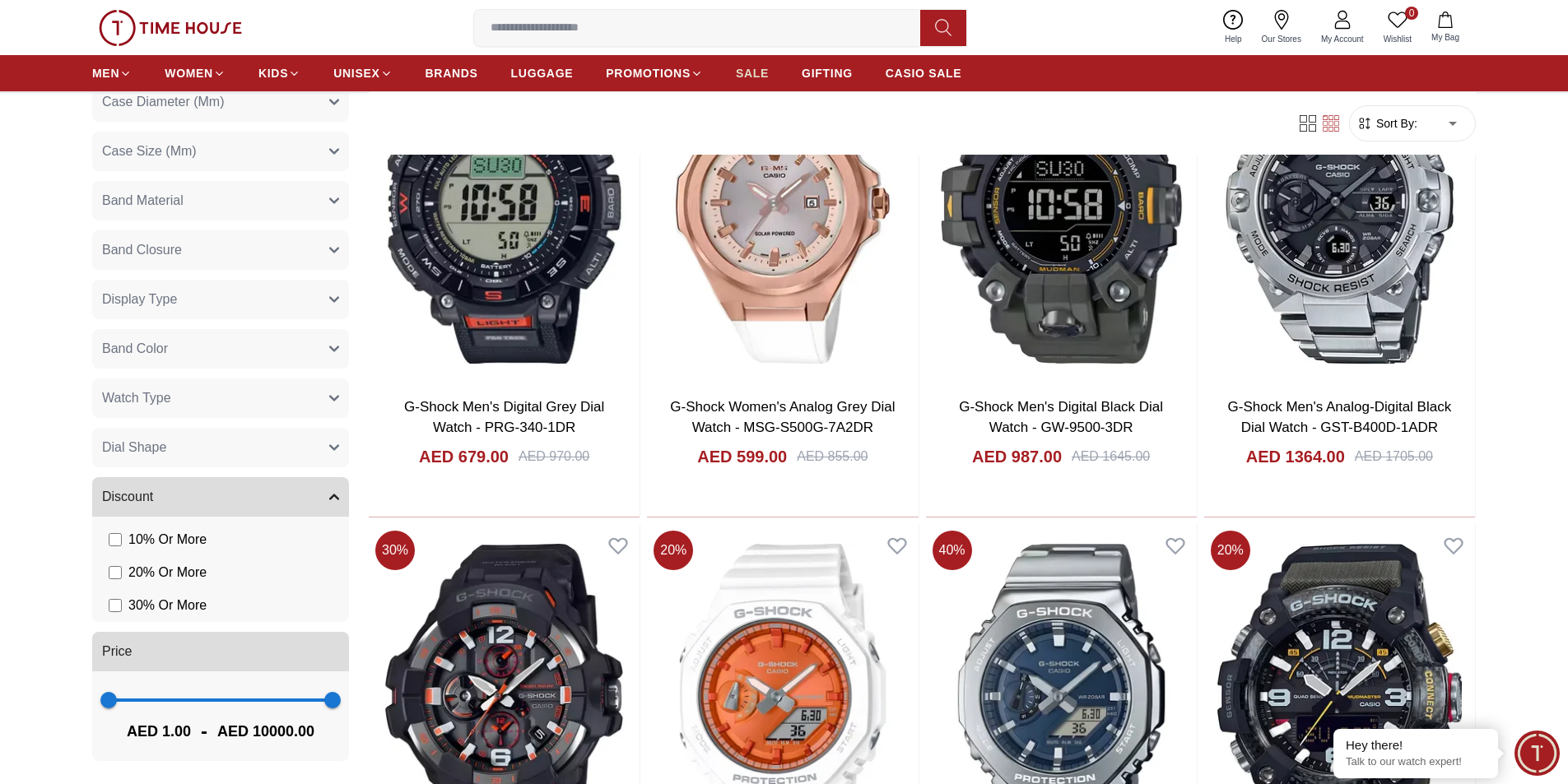
click at [766, 74] on span "SALE" at bounding box center [752, 73] width 33 height 17
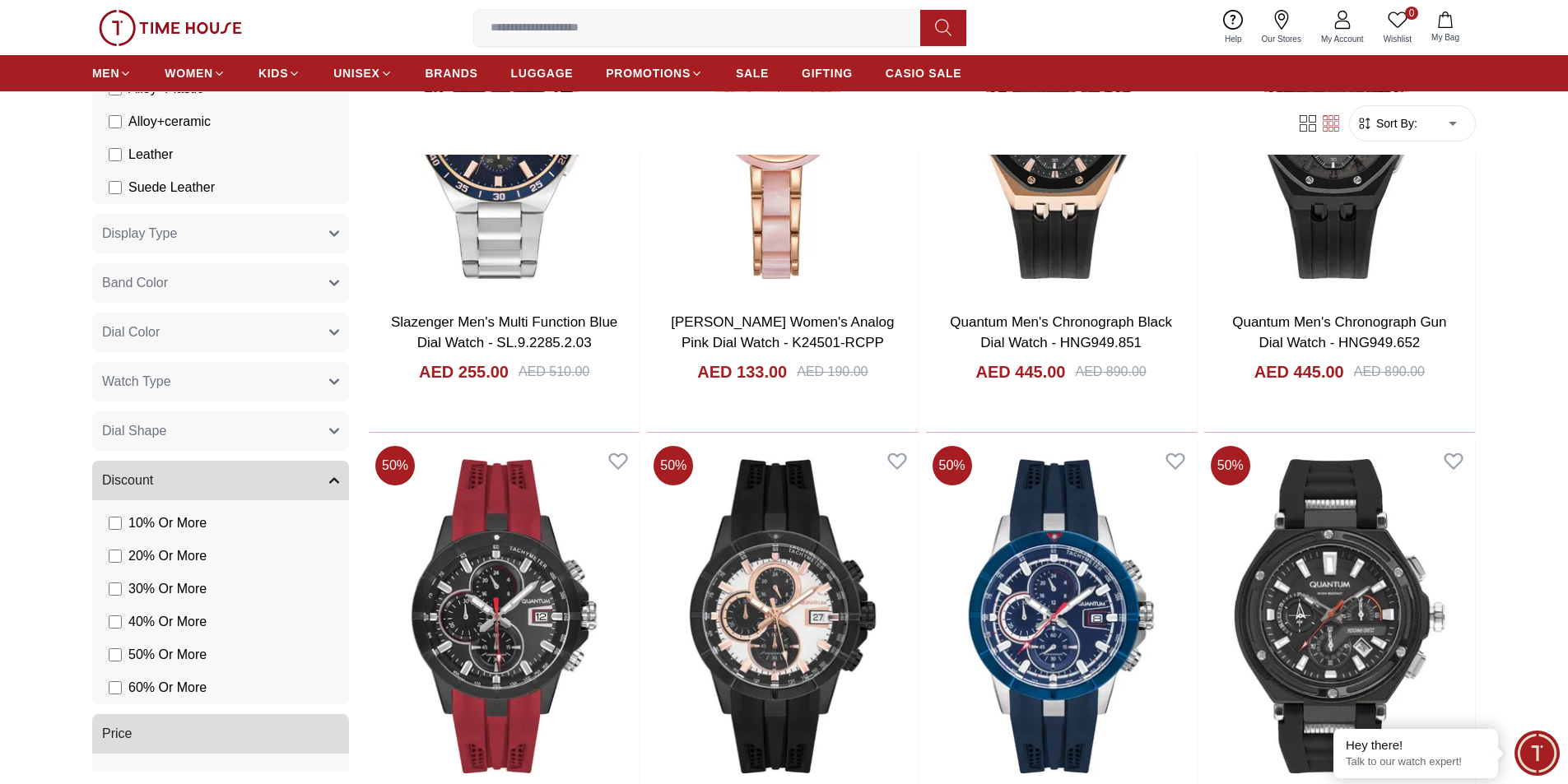
scroll to position [1238, 0]
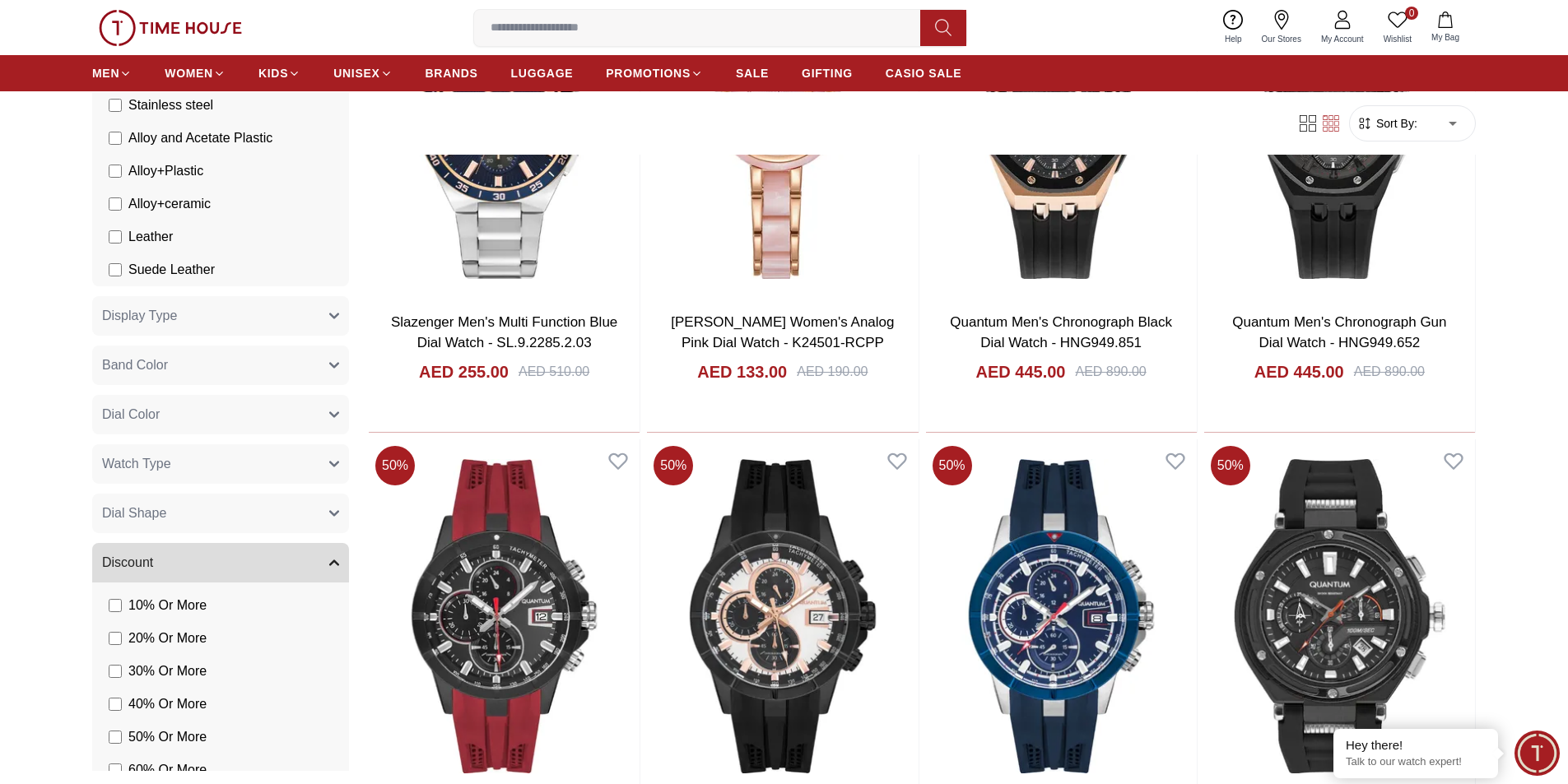
click at [132, 373] on span "Band Color" at bounding box center [135, 365] width 66 height 20
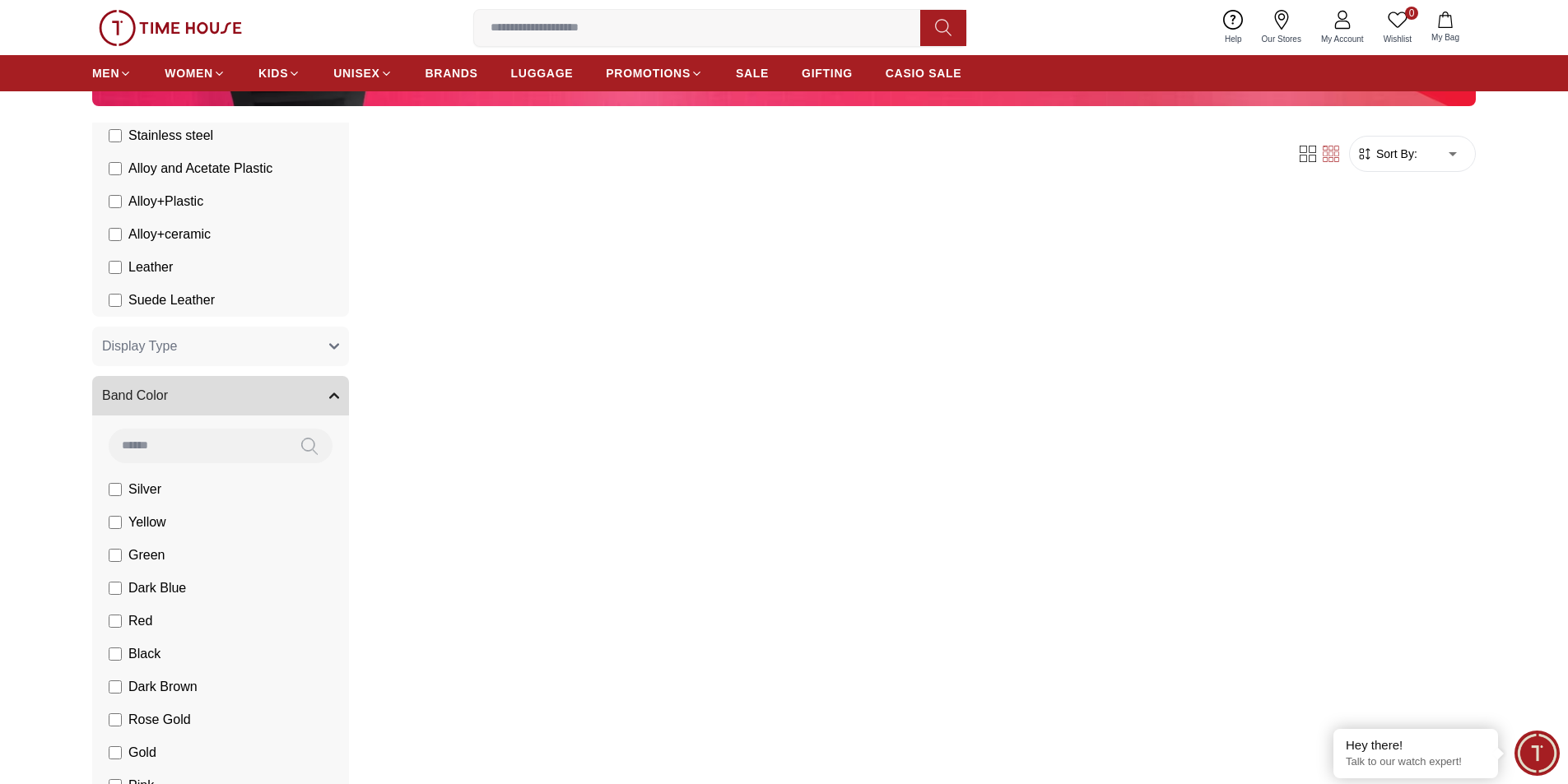
scroll to position [576, 0]
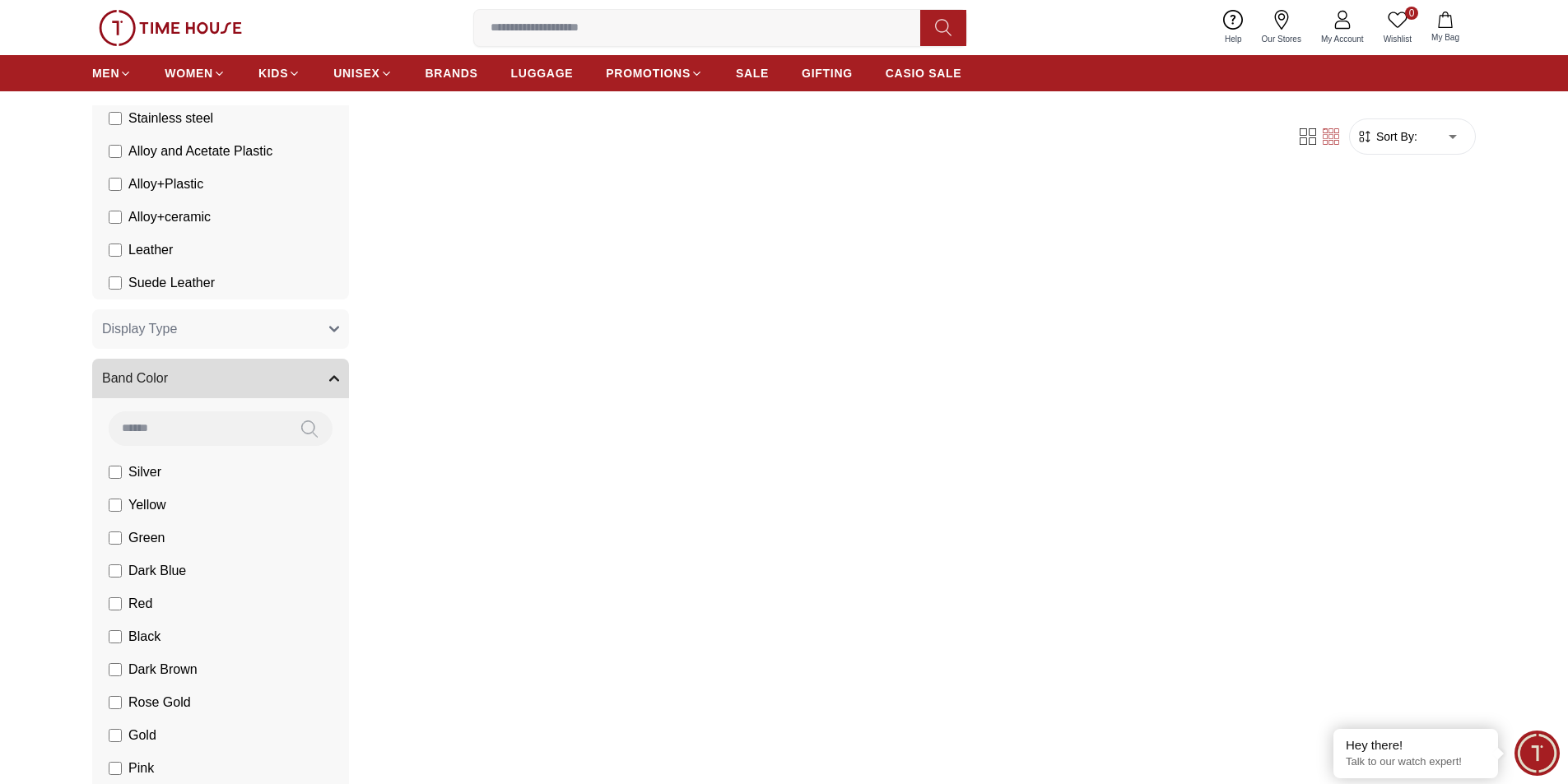
click at [106, 537] on li "Green" at bounding box center [223, 538] width 250 height 33
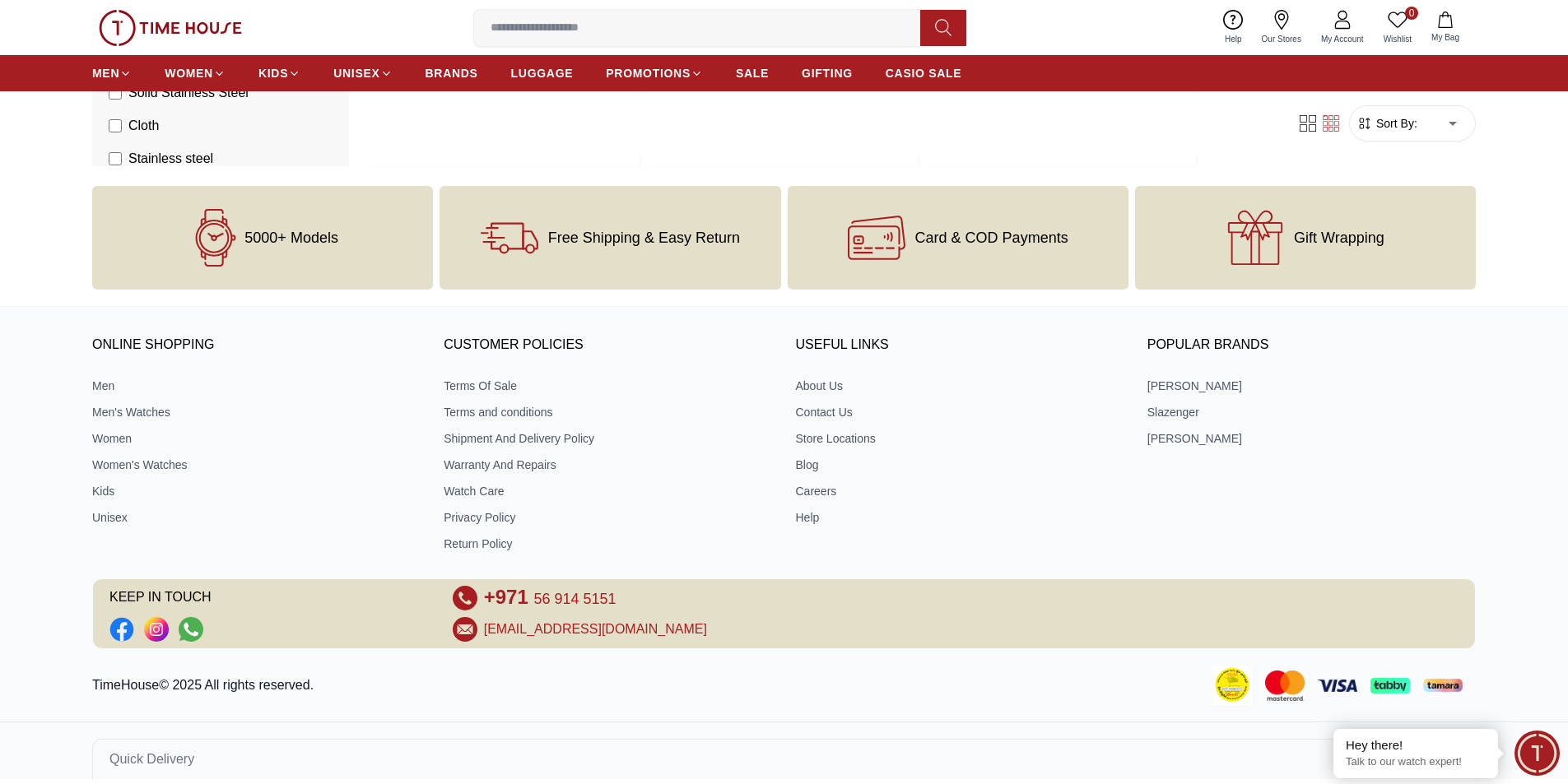
scroll to position [1595, 0]
